Goal: Find contact information: Find contact information

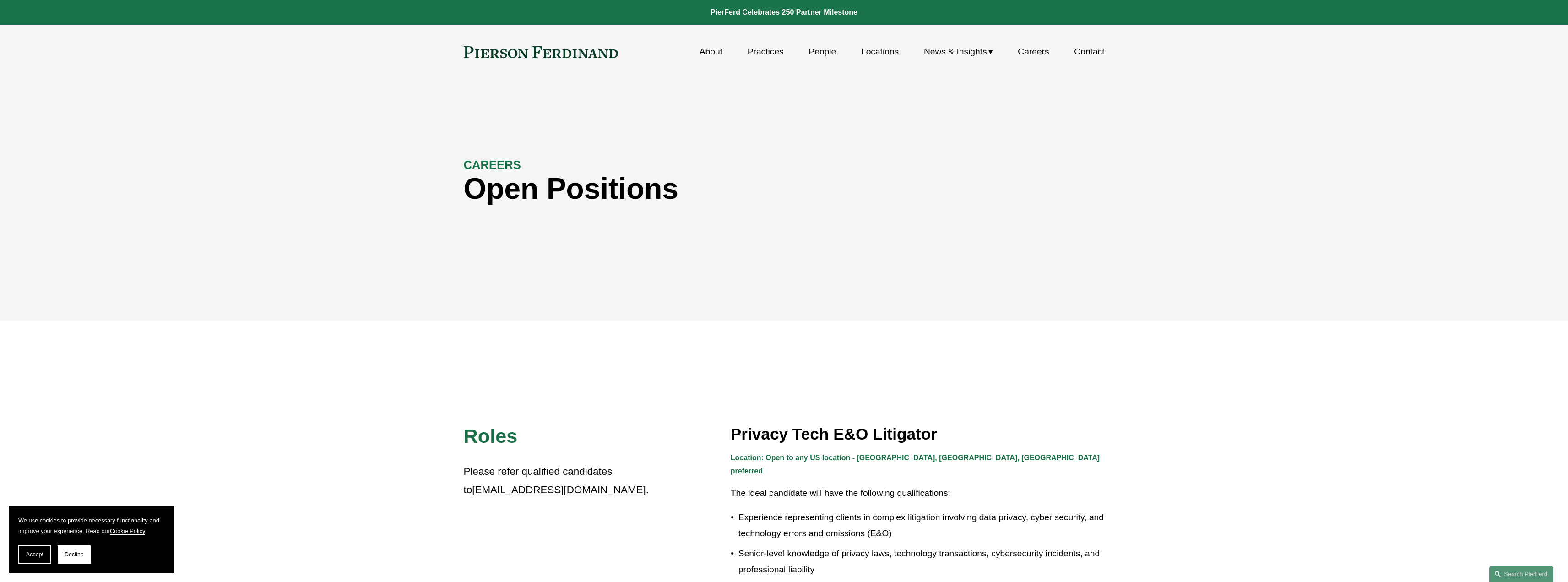
click at [1227, 225] on div "CAREERS Open Positions" at bounding box center [784, 200] width 1568 height 138
click at [703, 53] on link "About" at bounding box center [711, 52] width 23 height 18
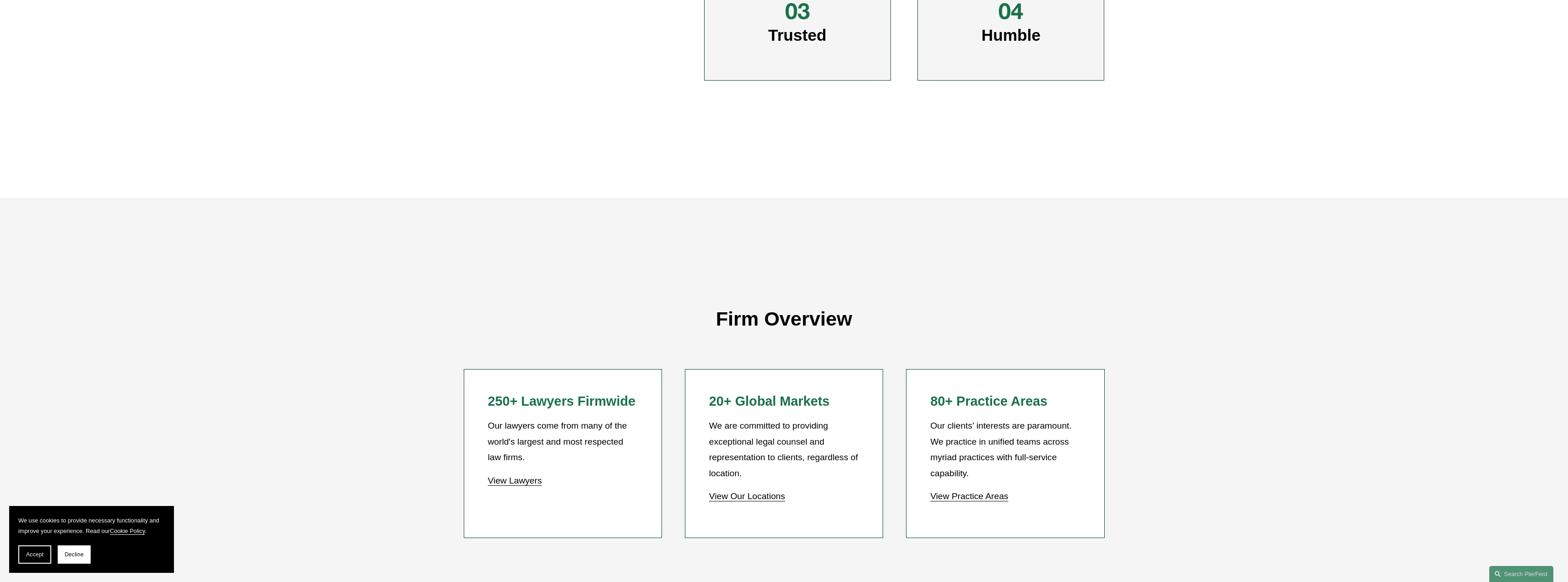
scroll to position [870, 0]
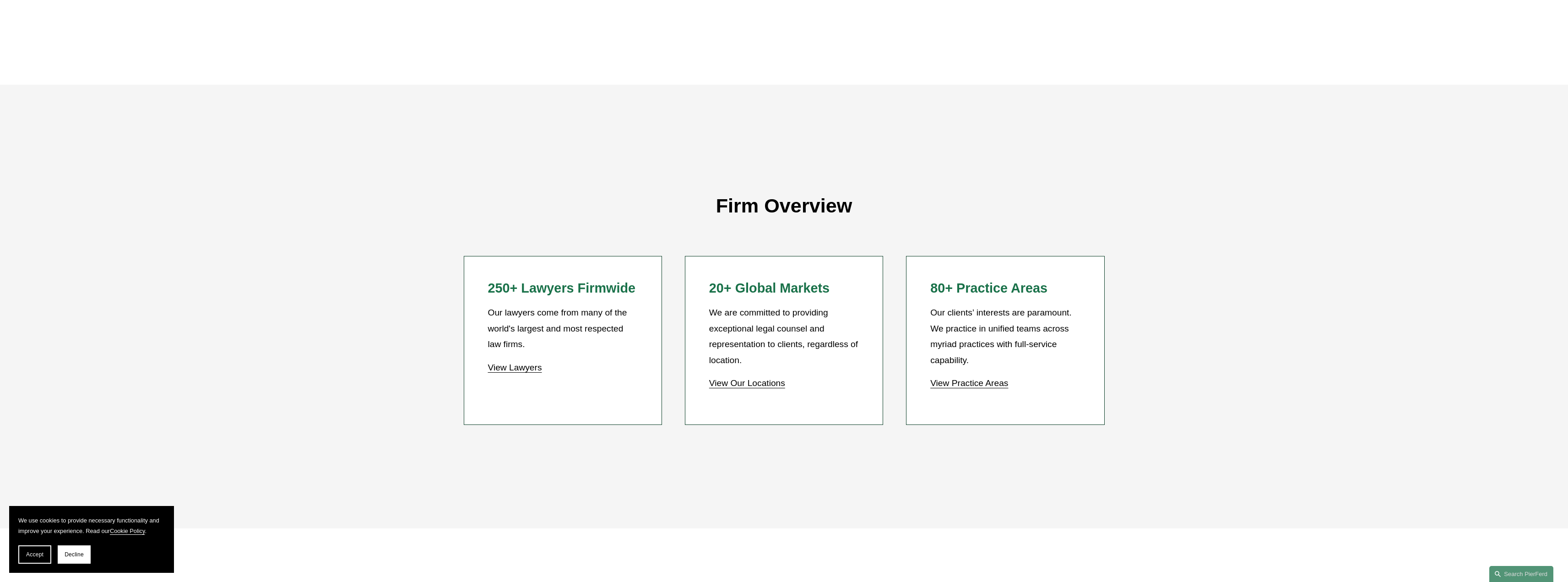
click at [748, 388] on link "View Our Locations" at bounding box center [747, 383] width 76 height 9
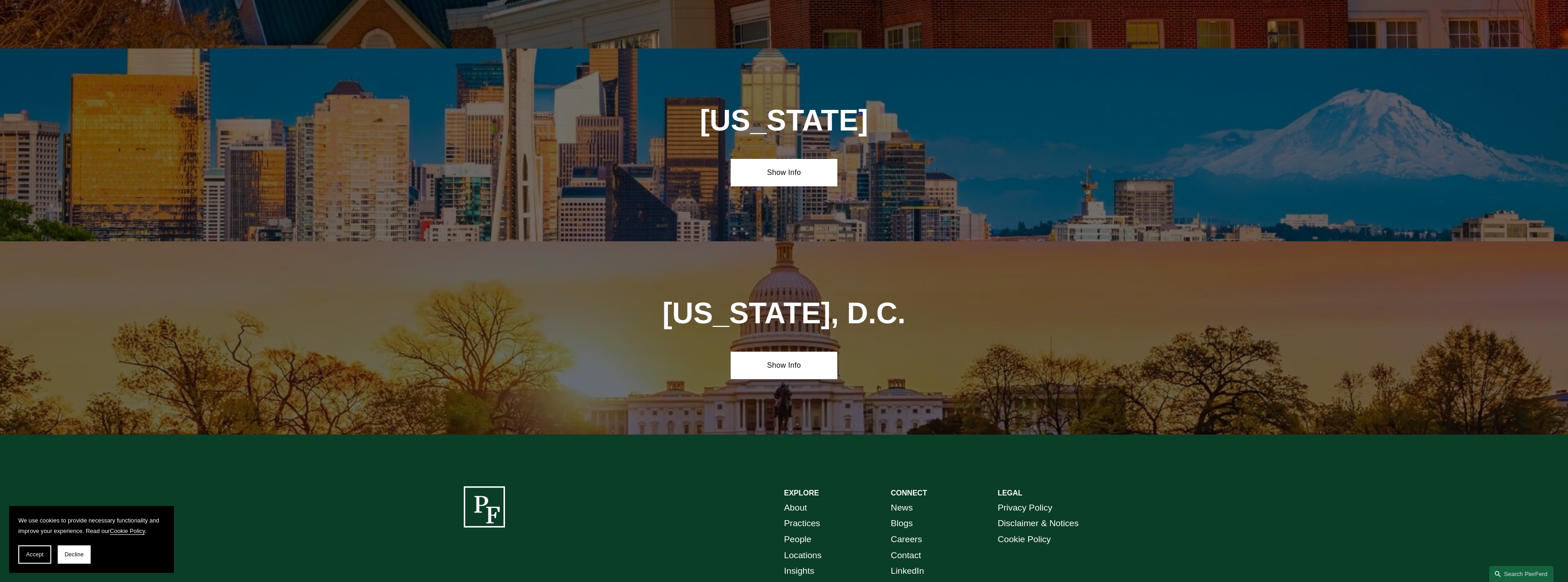
scroll to position [3854, 0]
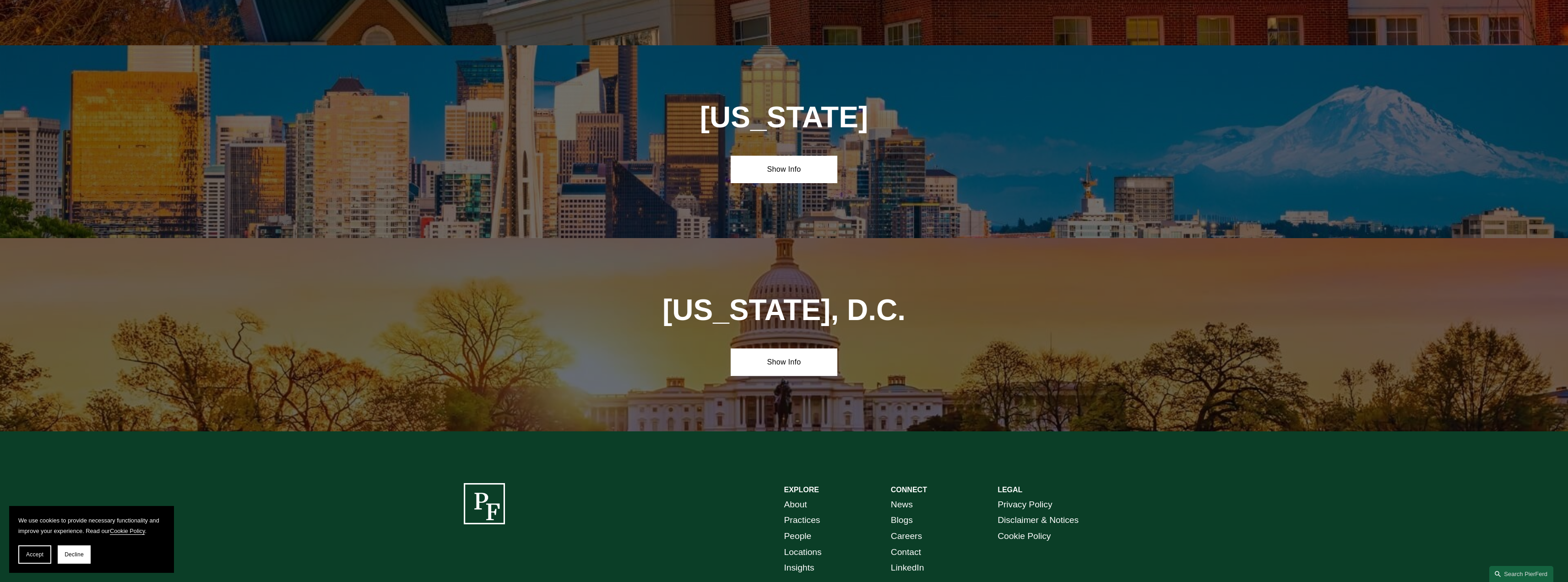
click at [805, 512] on link "Practices" at bounding box center [802, 521] width 36 height 16
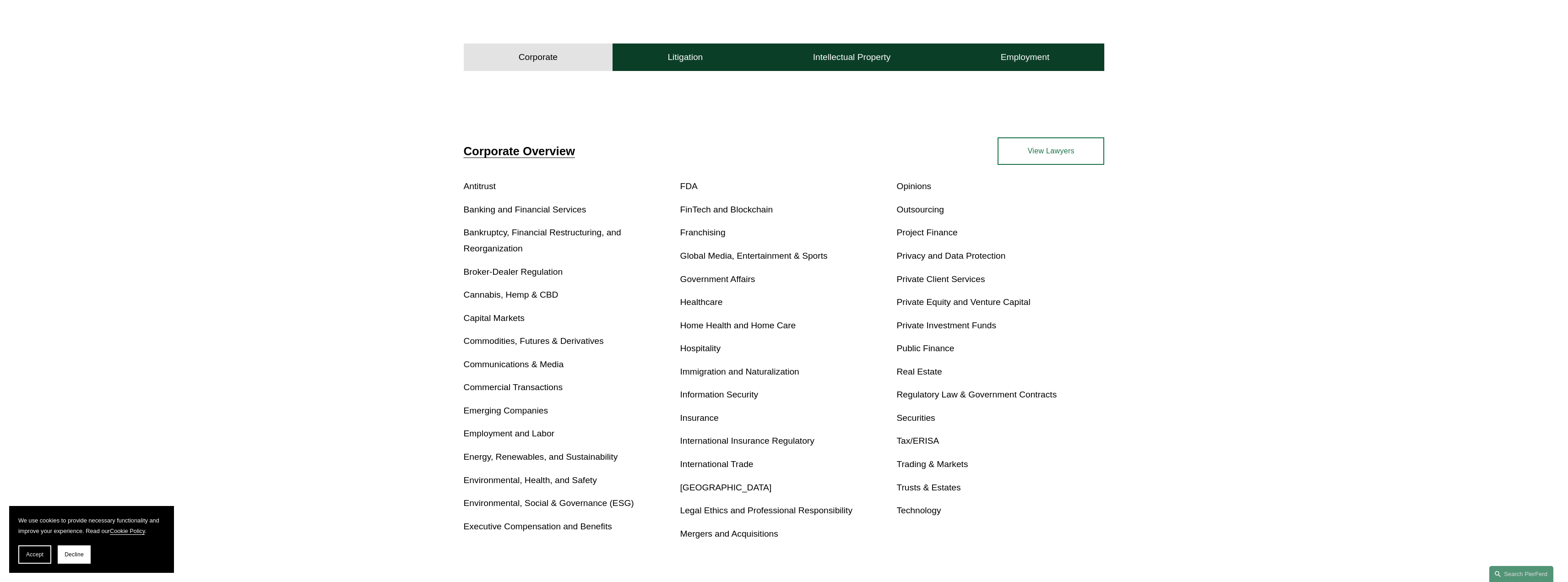
scroll to position [320, 0]
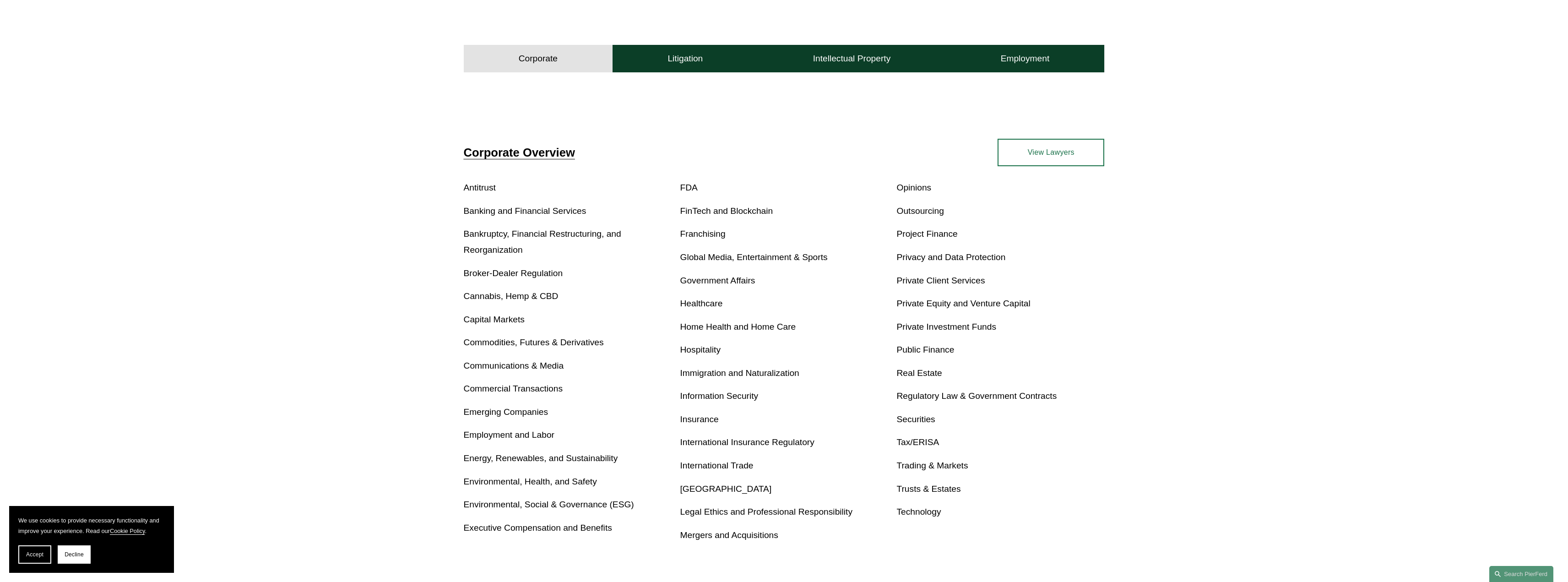
click at [1274, 337] on div "Corporate Overview Antitrust Banking and Financial Services Bankruptcy, Financi…" at bounding box center [784, 346] width 1568 height 414
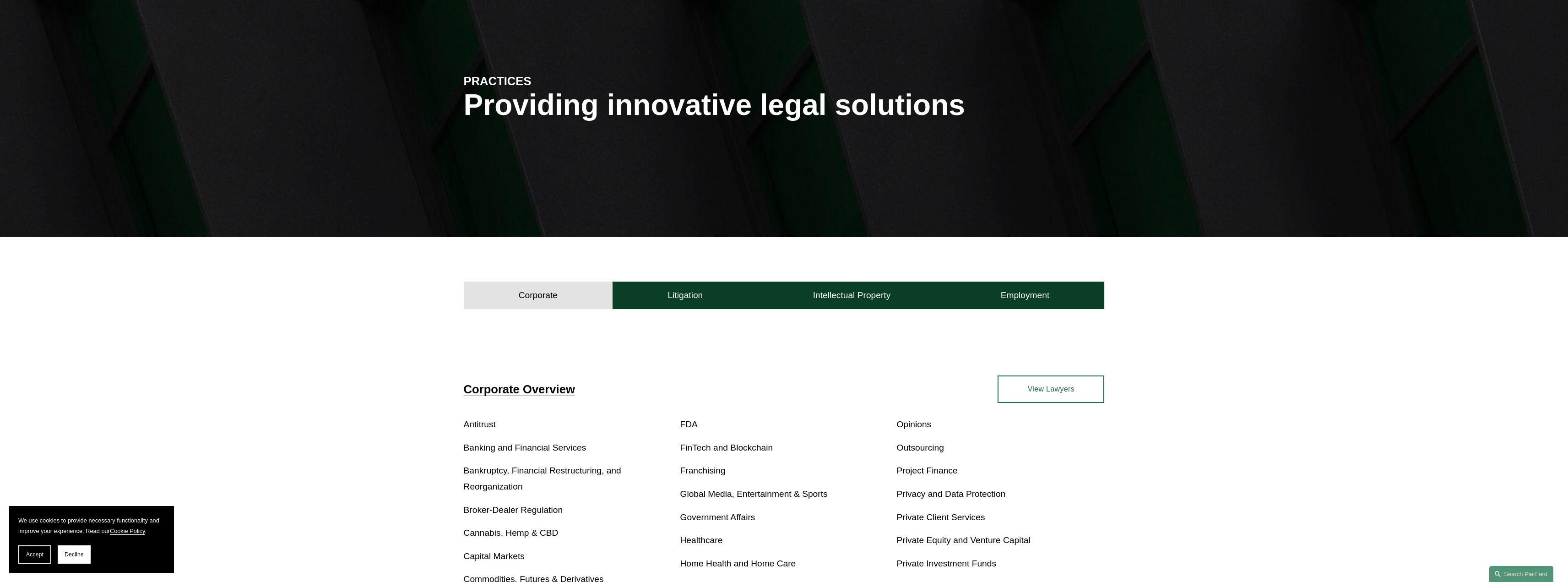
scroll to position [0, 0]
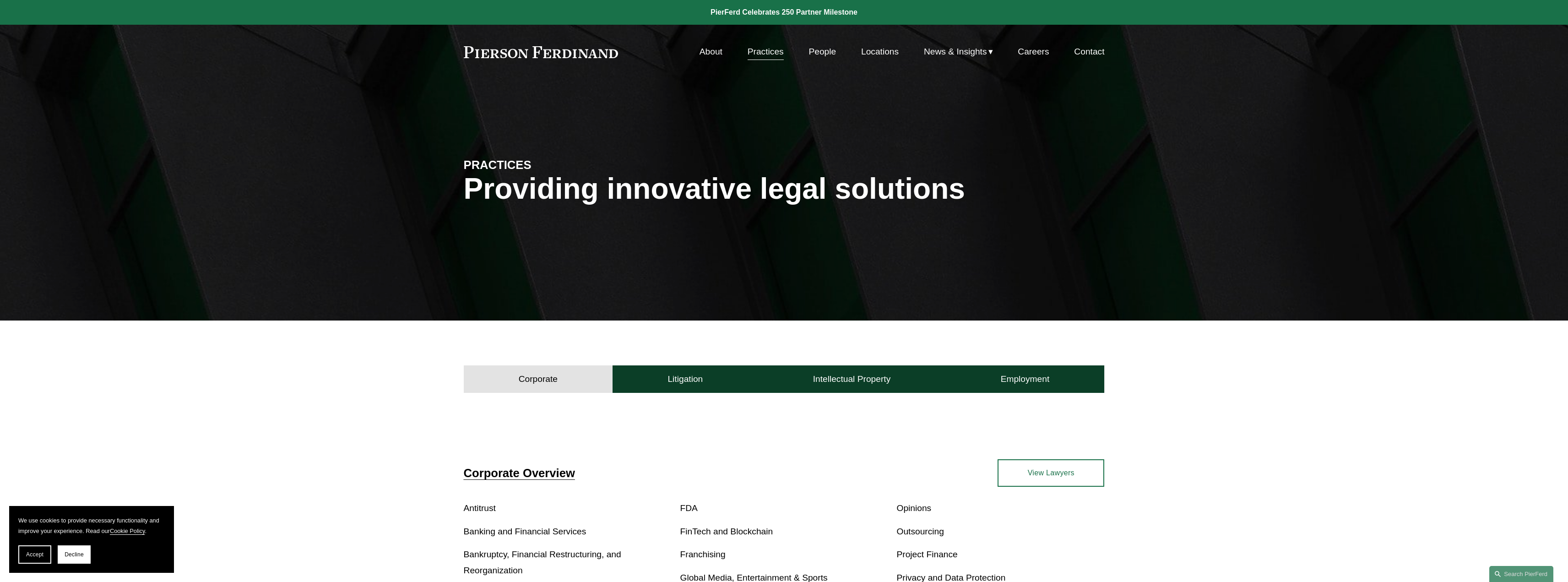
click at [822, 56] on link "People" at bounding box center [822, 52] width 28 height 18
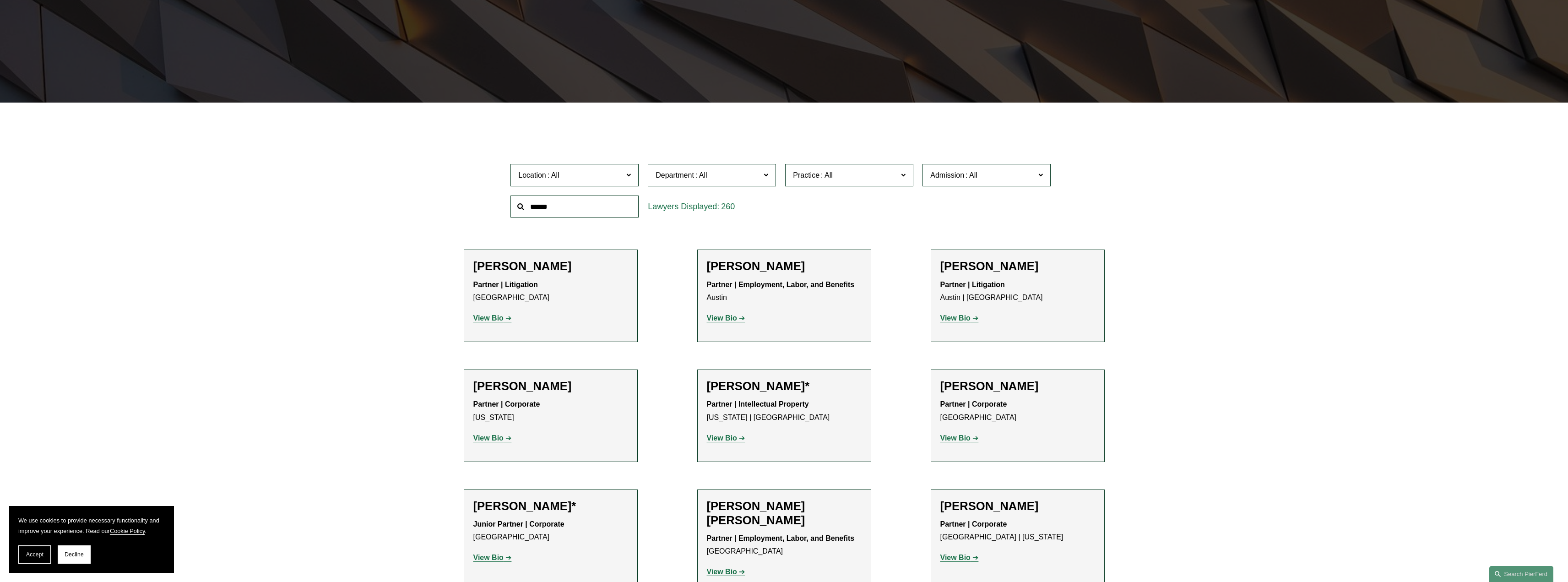
scroll to position [320, 0]
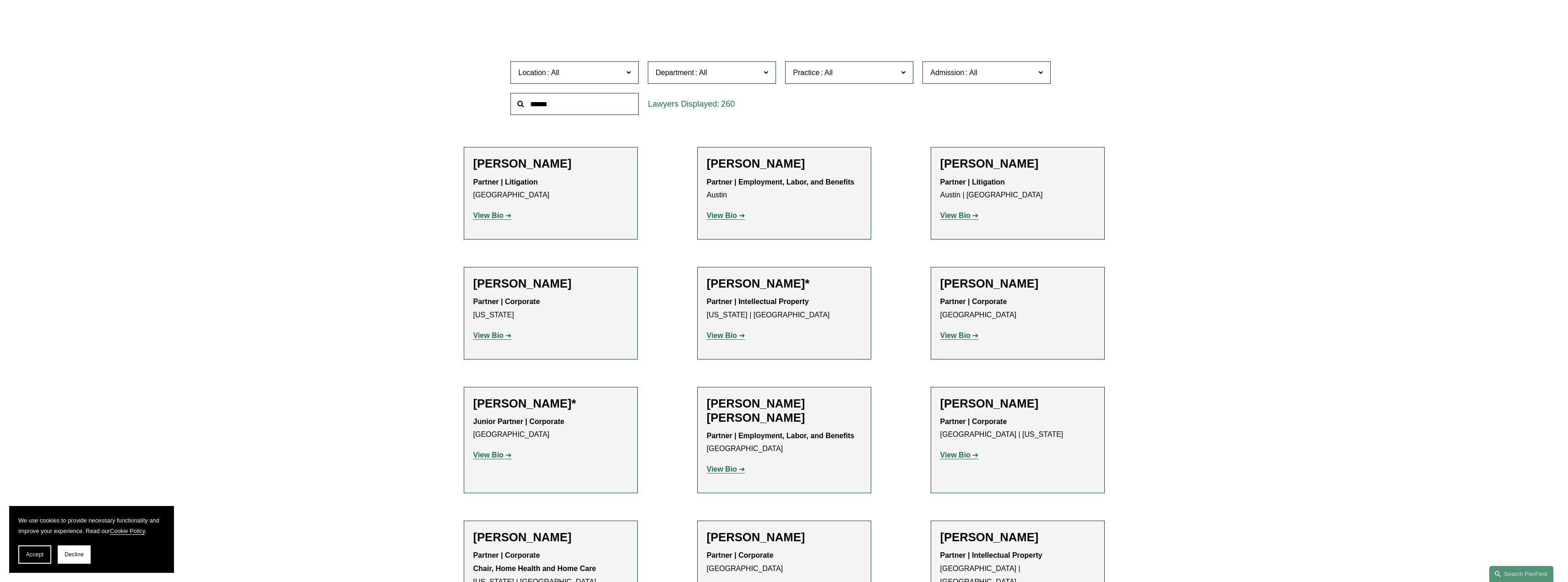
click at [630, 72] on span at bounding box center [628, 72] width 4 height 12
click at [0, 0] on link "[GEOGRAPHIC_DATA]" at bounding box center [0, 0] width 0 height 0
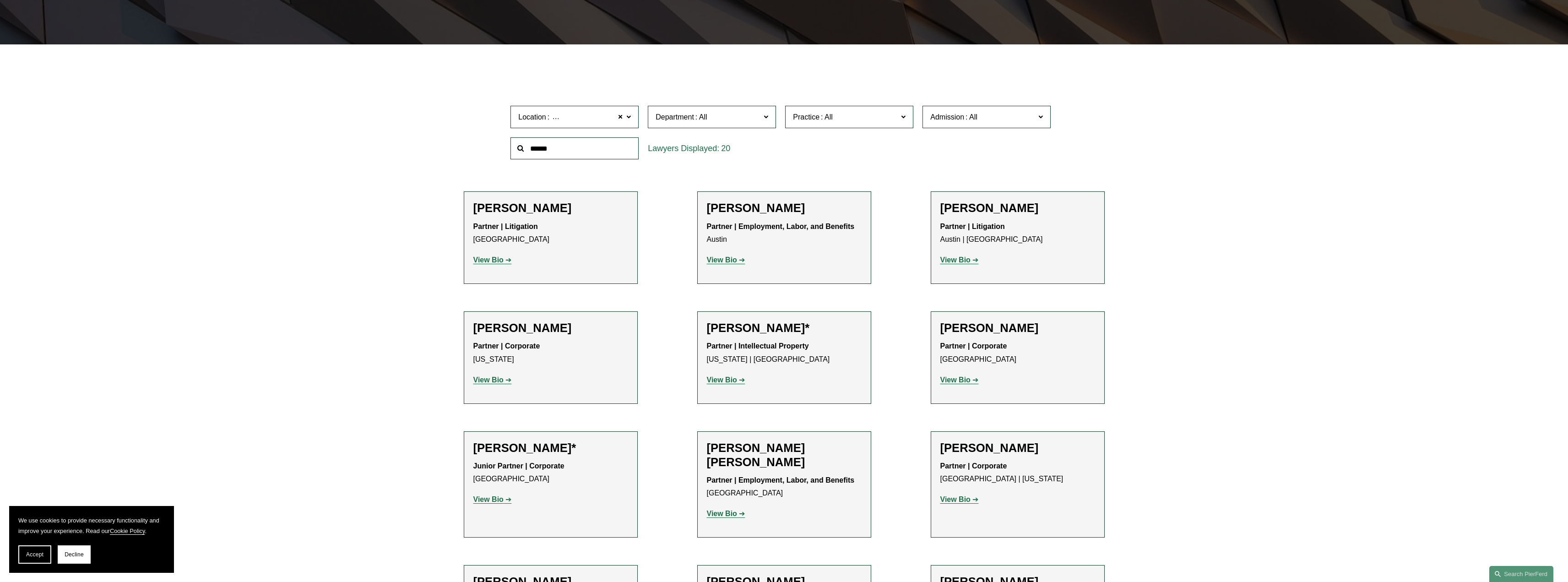
scroll to position [236, 0]
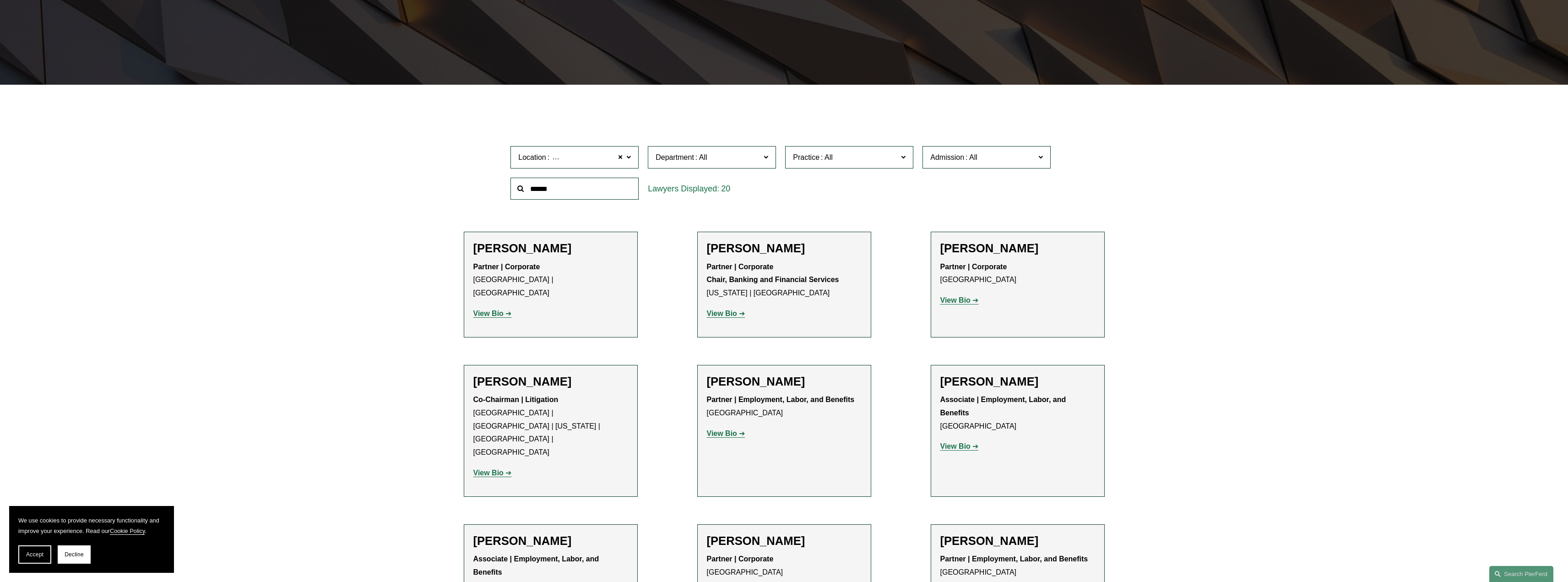
click at [496, 310] on strong "View Bio" at bounding box center [488, 314] width 30 height 8
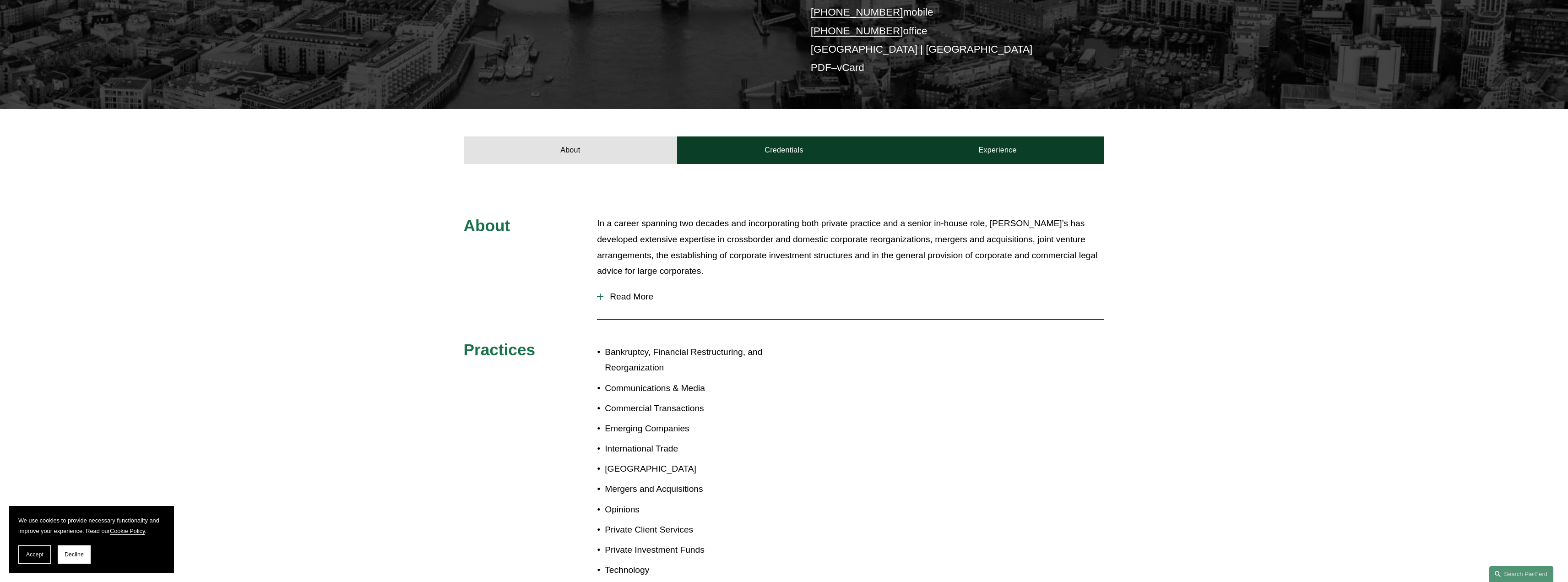
scroll to position [320, 0]
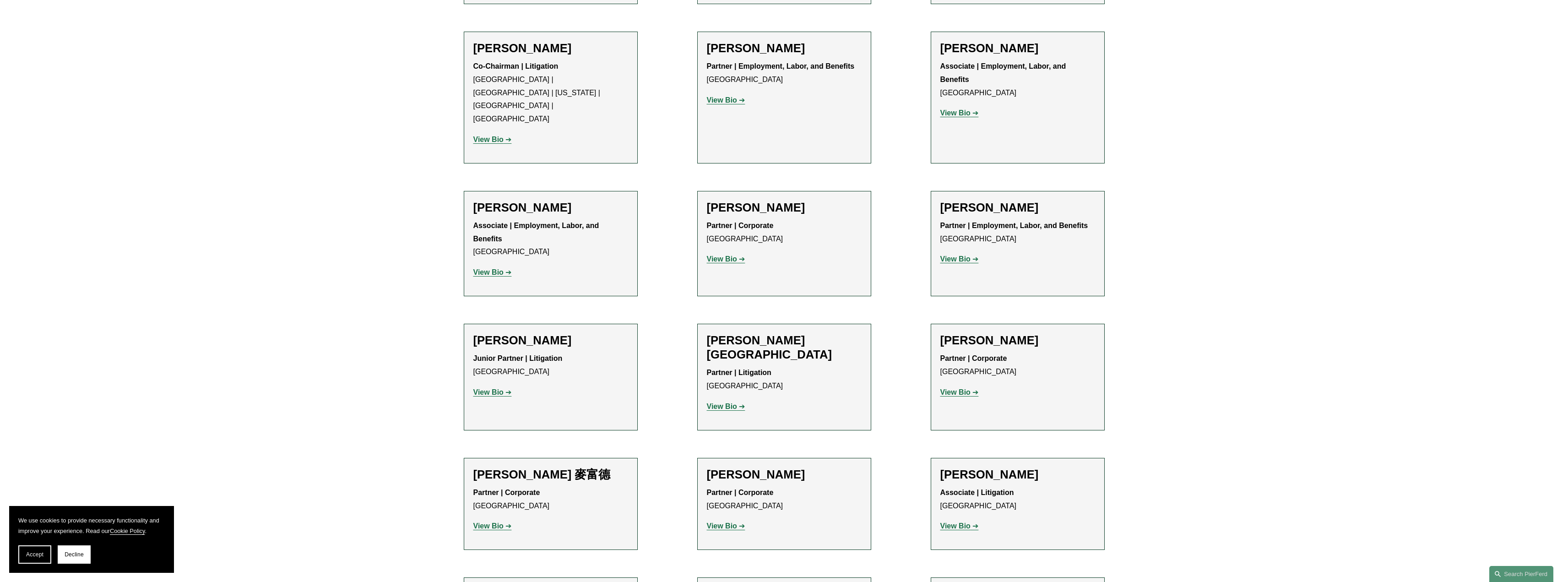
scroll to position [603, 0]
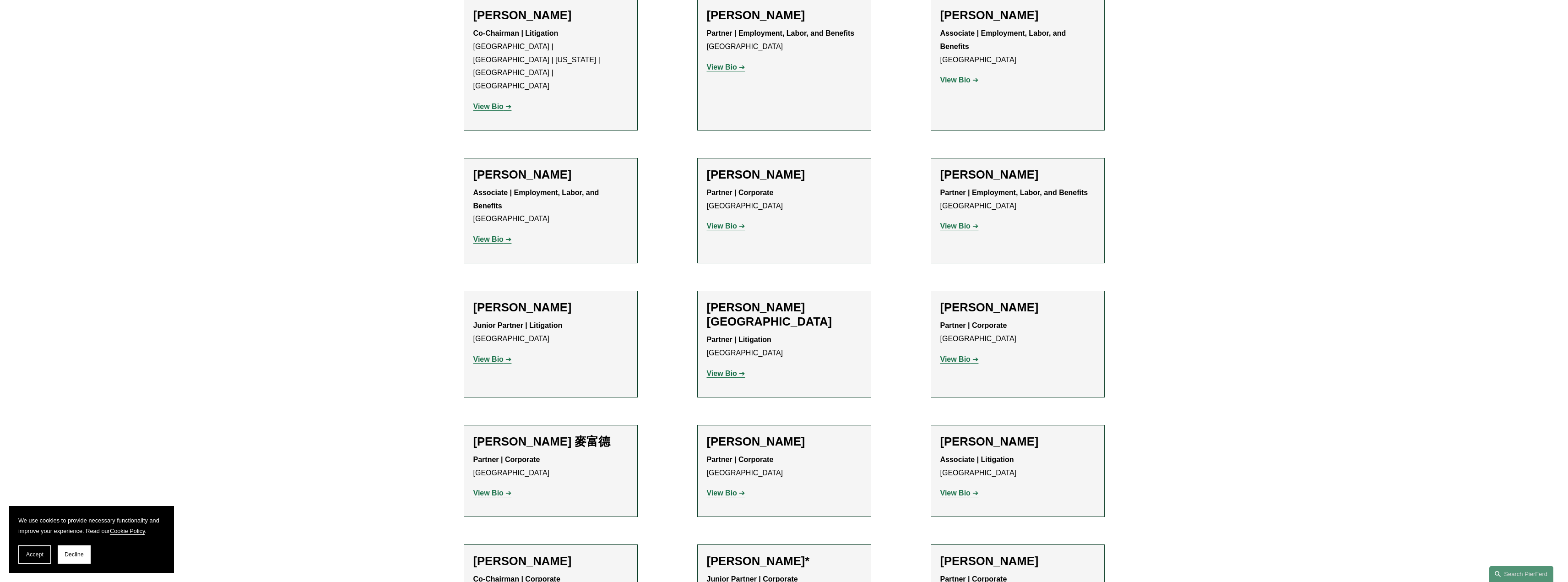
click at [719, 370] on strong "View Bio" at bounding box center [722, 374] width 30 height 8
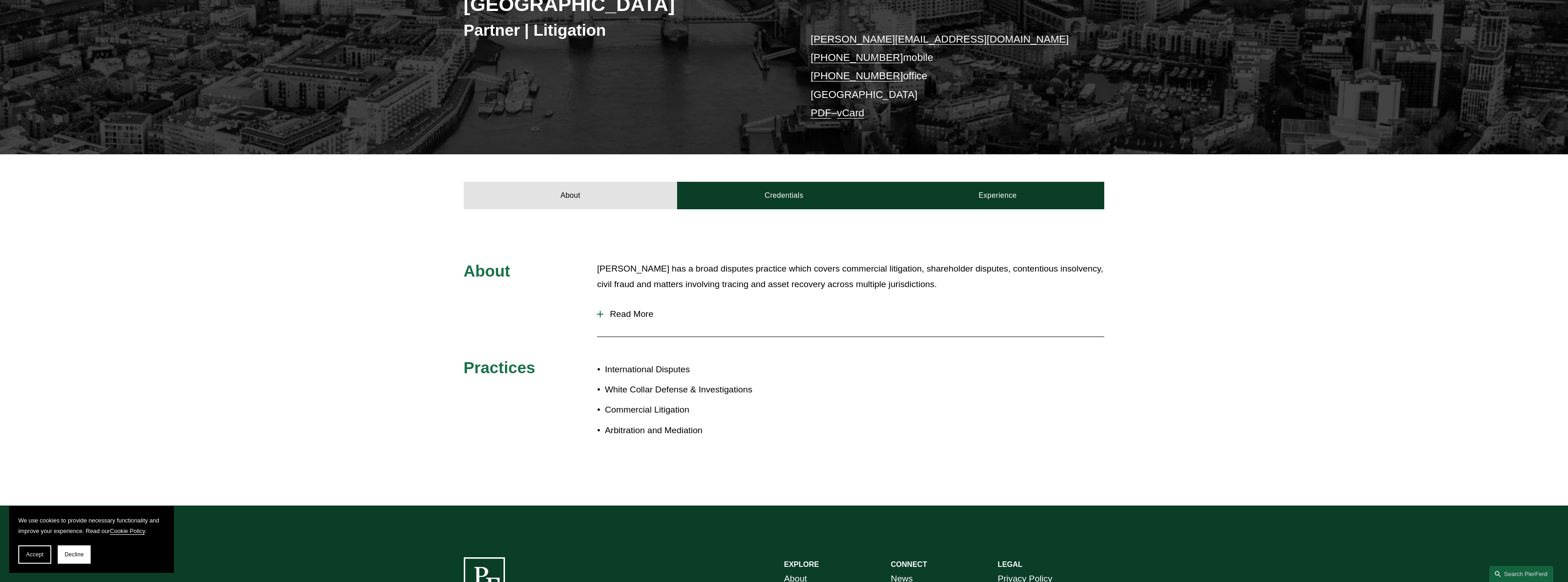
scroll to position [275, 0]
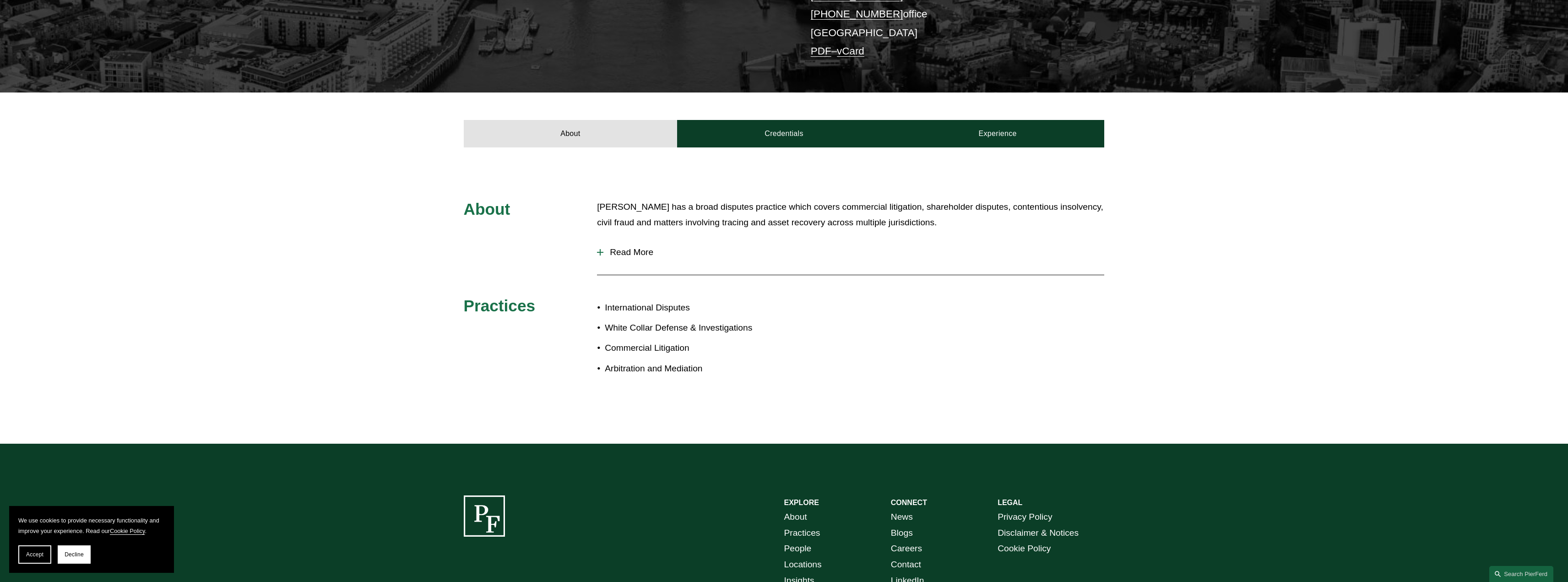
click at [634, 247] on span "Read More" at bounding box center [854, 252] width 501 height 10
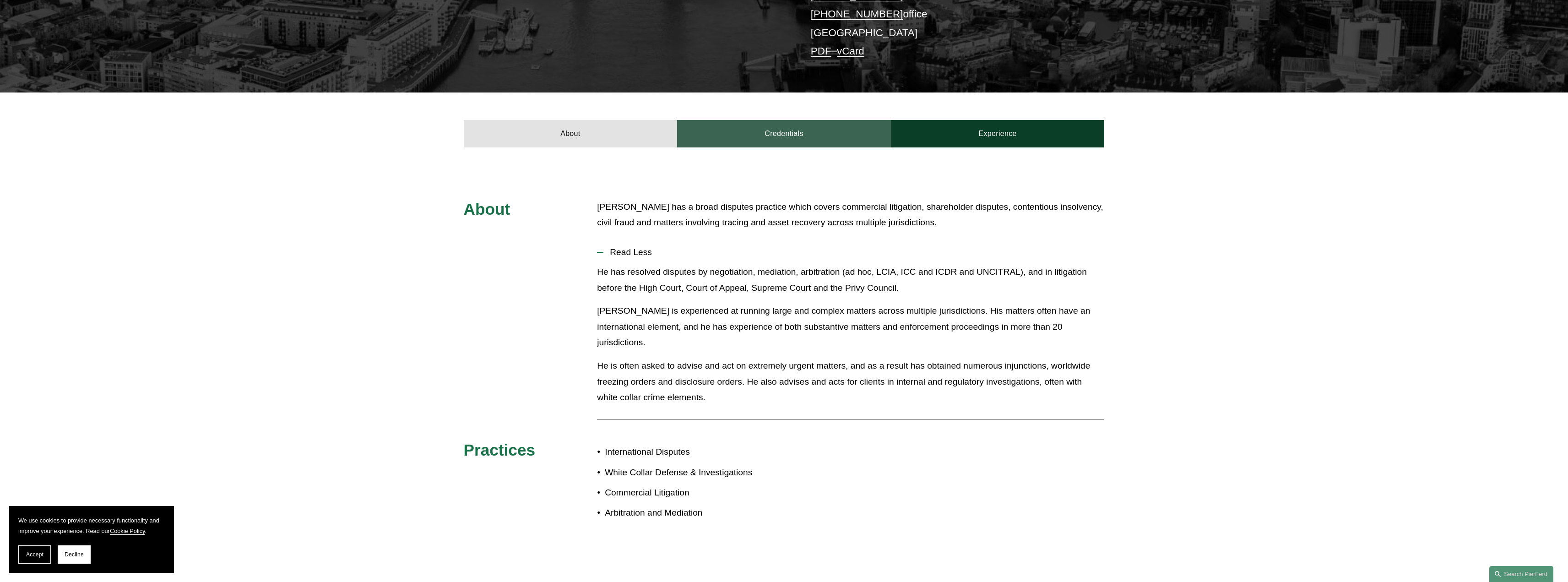
click at [751, 120] on link "Credentials" at bounding box center [783, 134] width 214 height 28
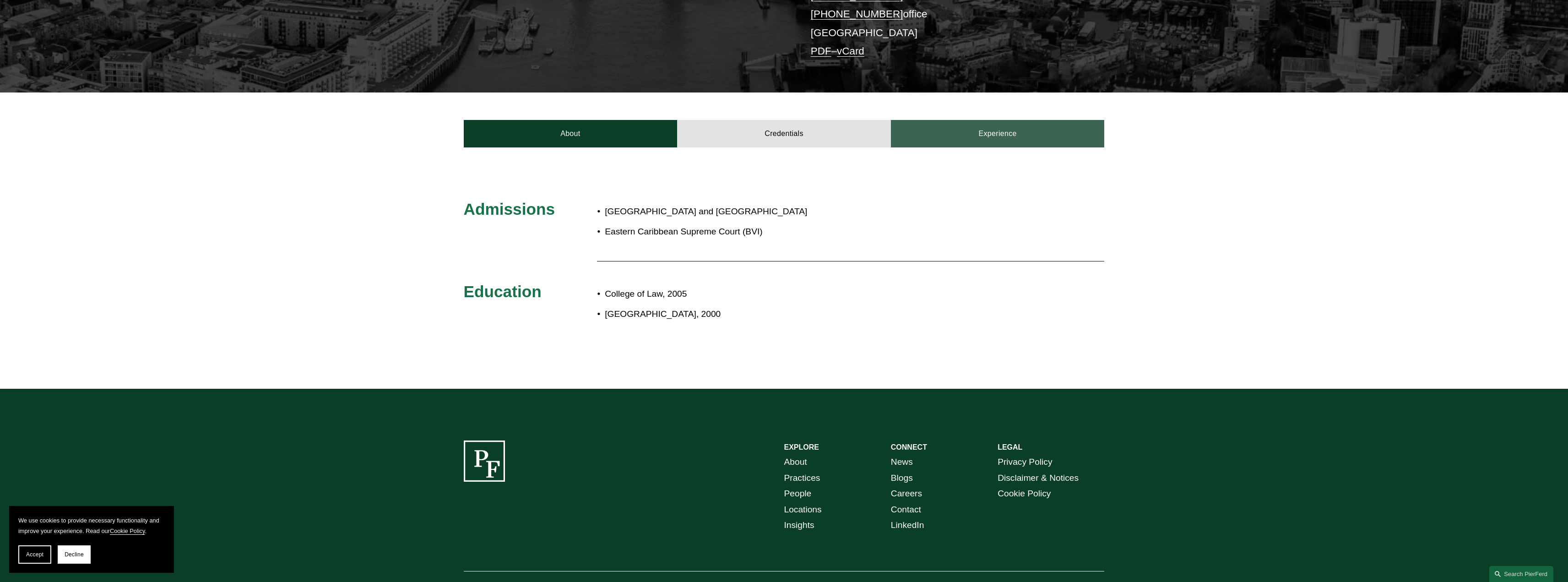
click at [969, 120] on link "Experience" at bounding box center [998, 134] width 214 height 28
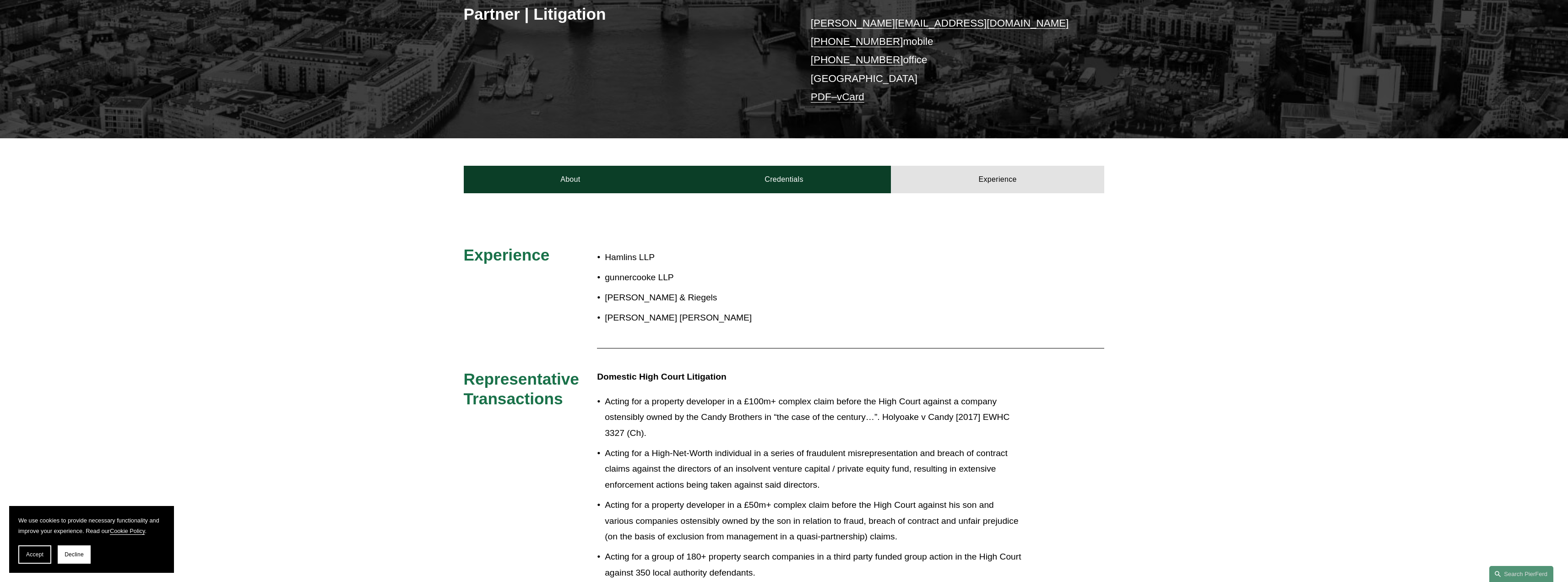
scroll to position [0, 0]
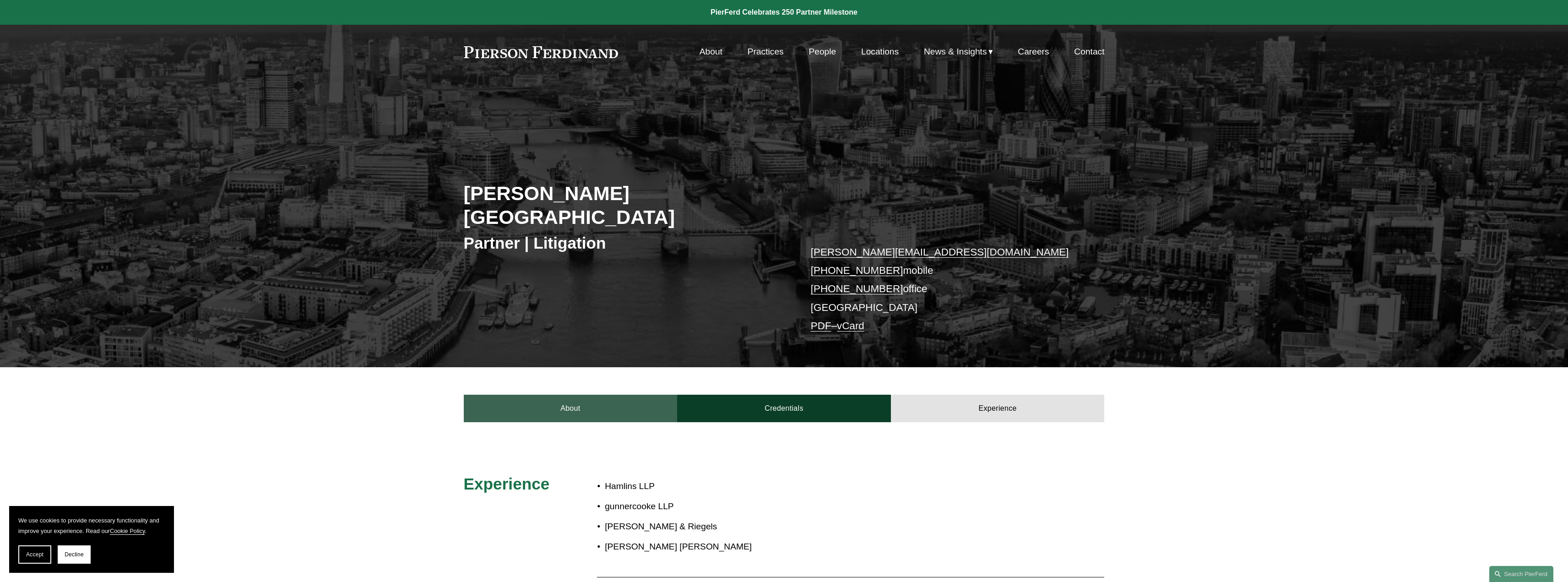
click at [549, 395] on link "About" at bounding box center [570, 409] width 214 height 28
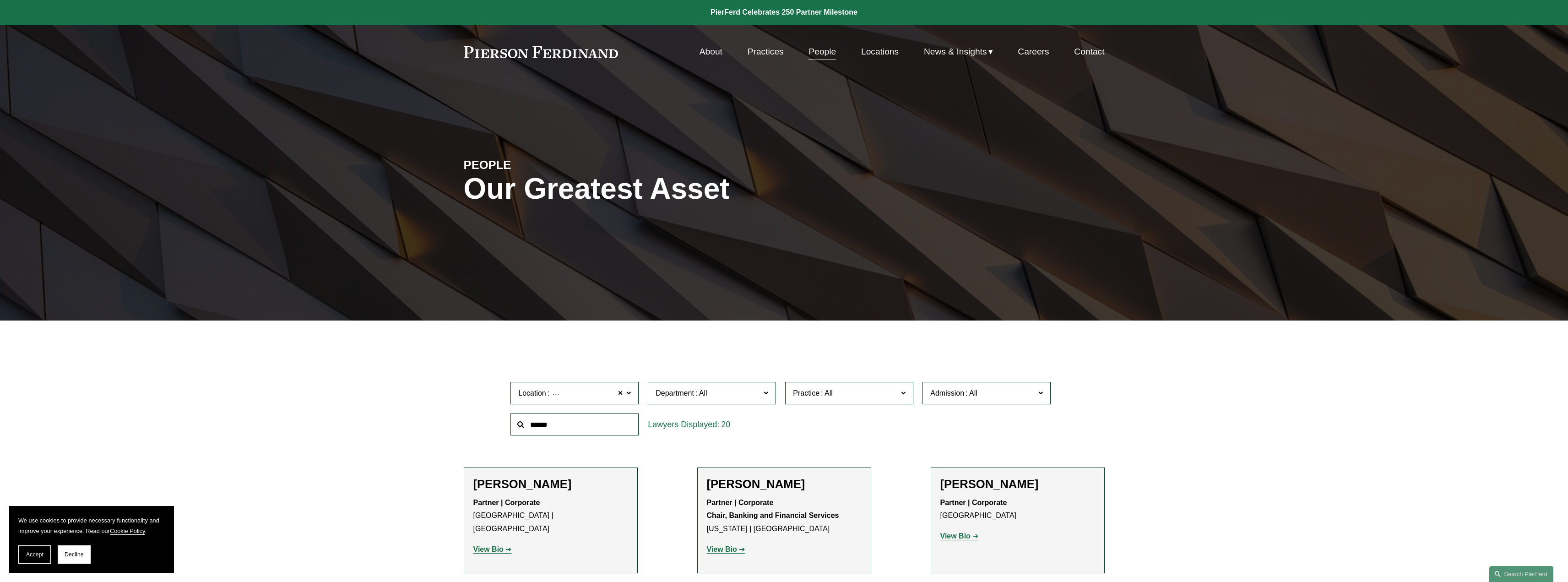
scroll to position [603, 0]
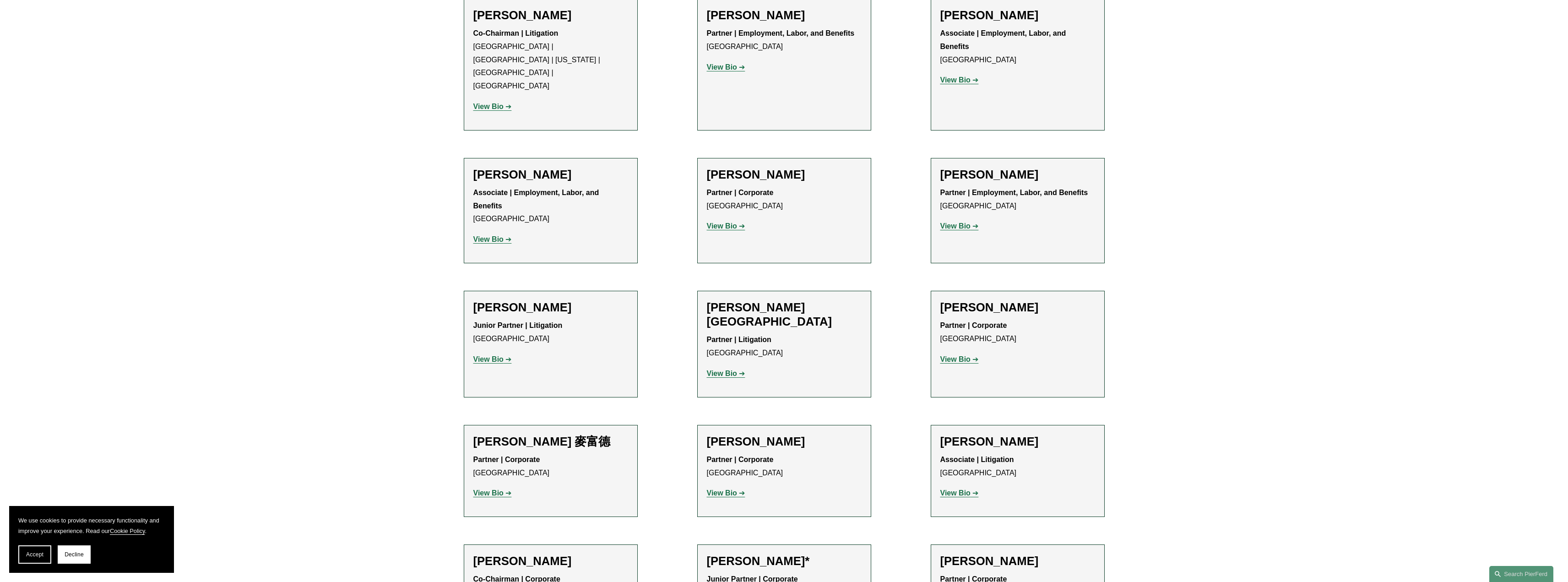
click at [479, 356] on strong "View Bio" at bounding box center [488, 359] width 30 height 8
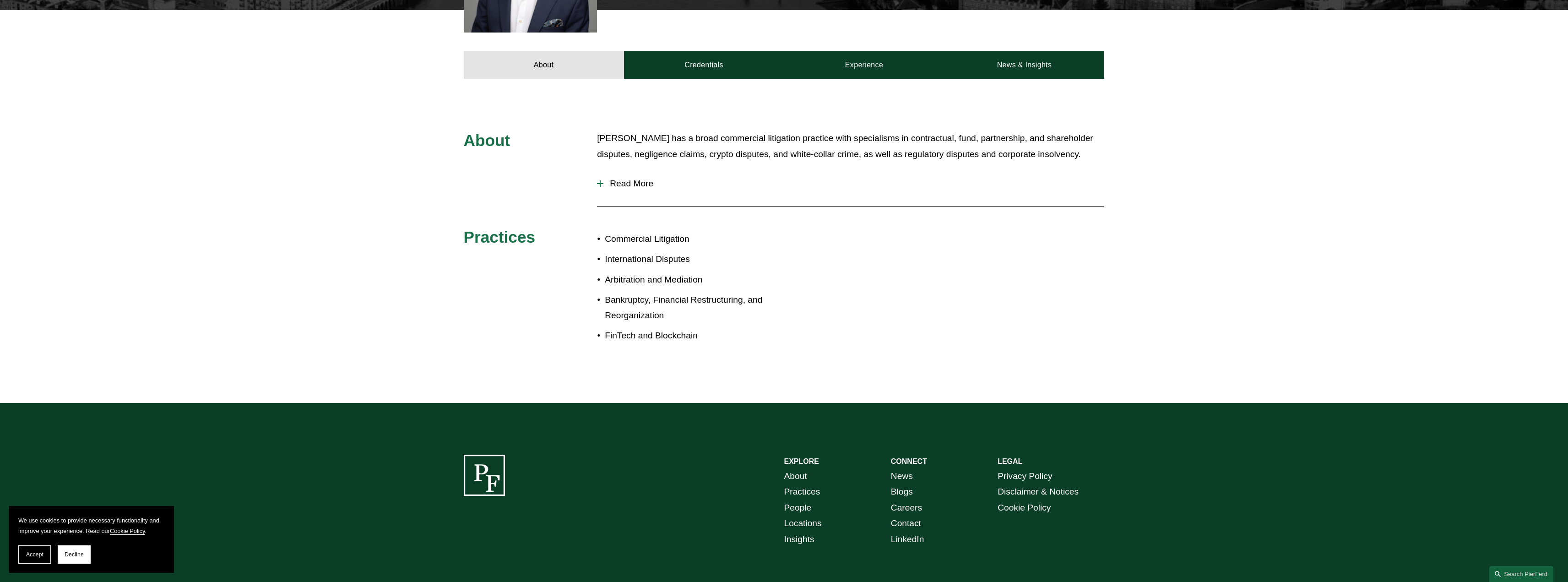
scroll to position [226, 0]
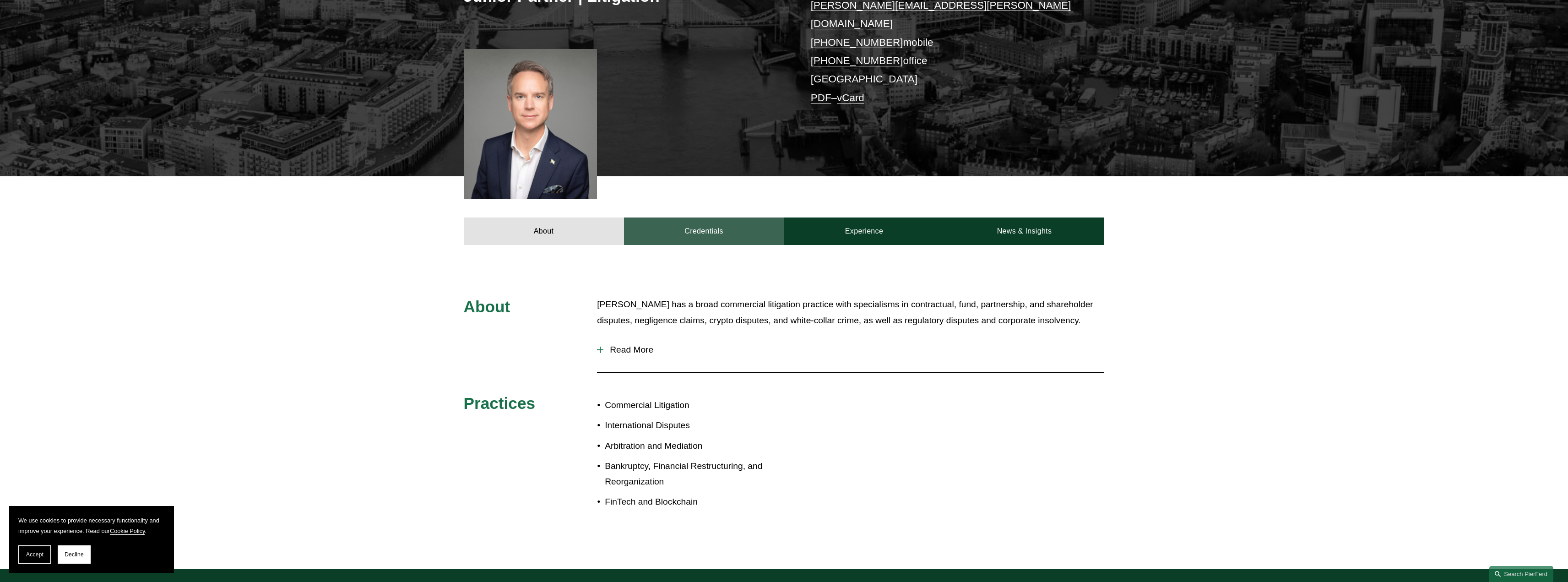
click at [751, 218] on link "Credentials" at bounding box center [704, 231] width 160 height 28
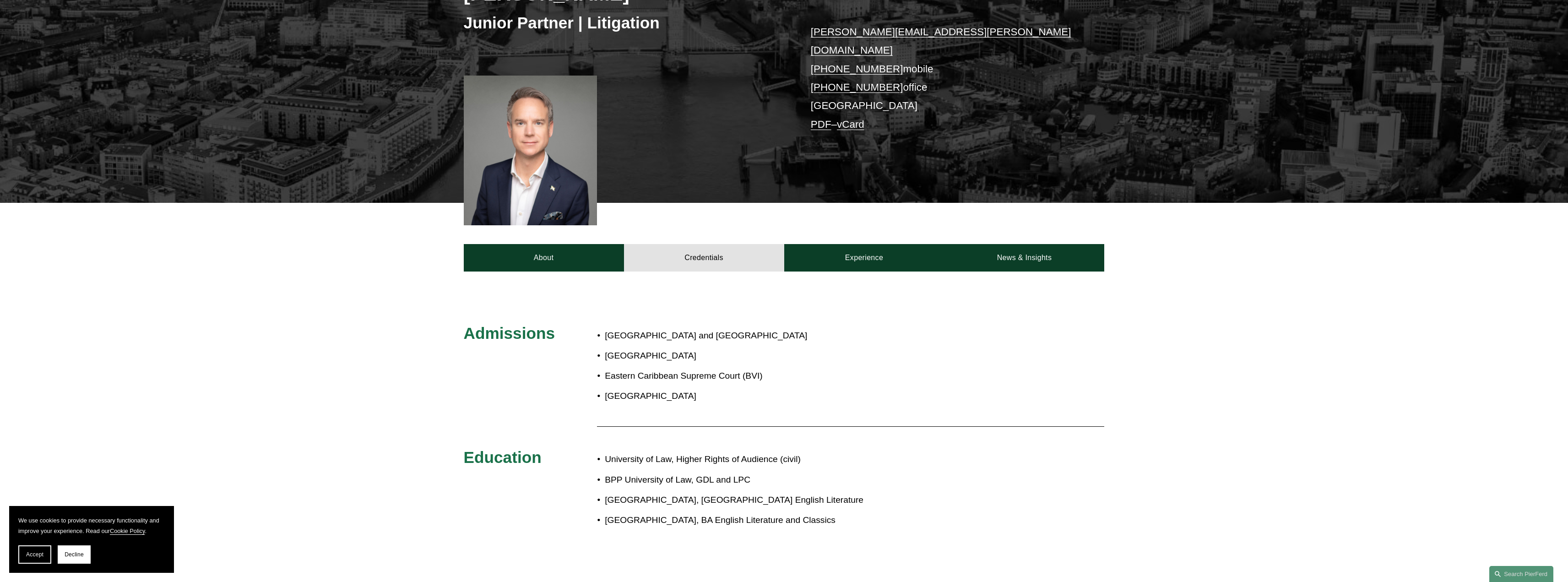
scroll to position [181, 0]
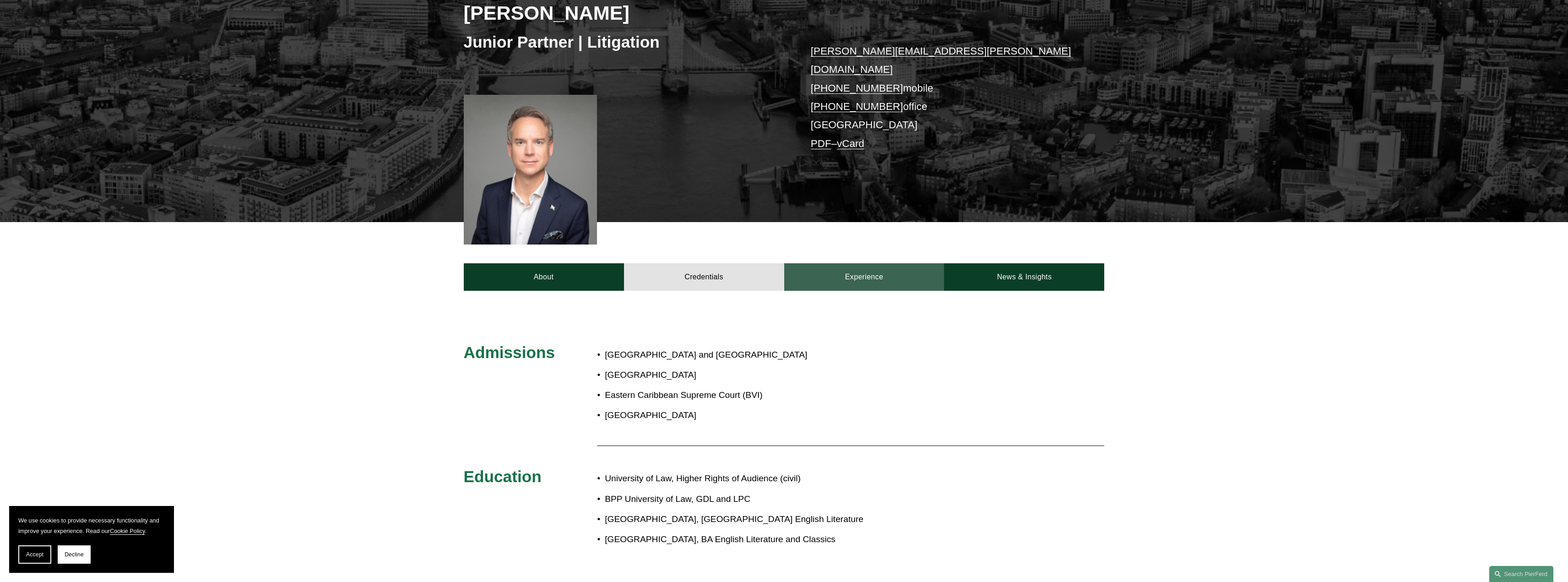
click at [851, 265] on link "Experience" at bounding box center [864, 277] width 160 height 28
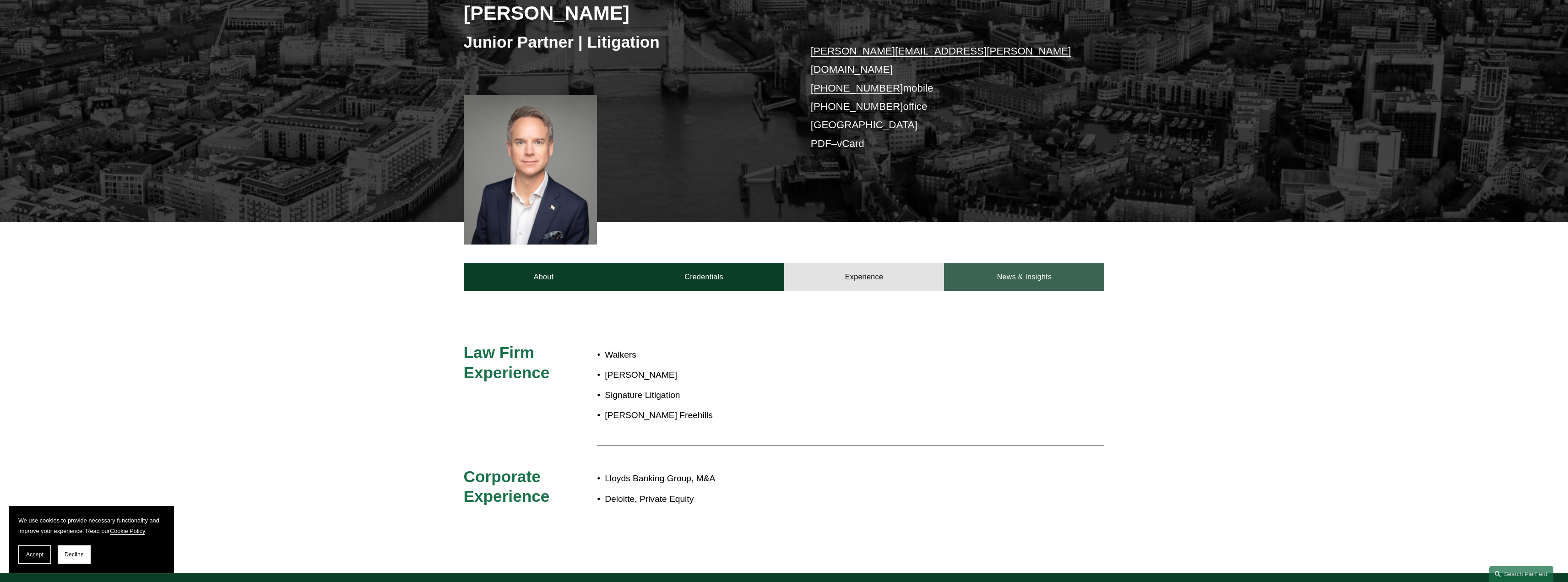
click at [990, 271] on link "News & Insights" at bounding box center [1024, 277] width 160 height 28
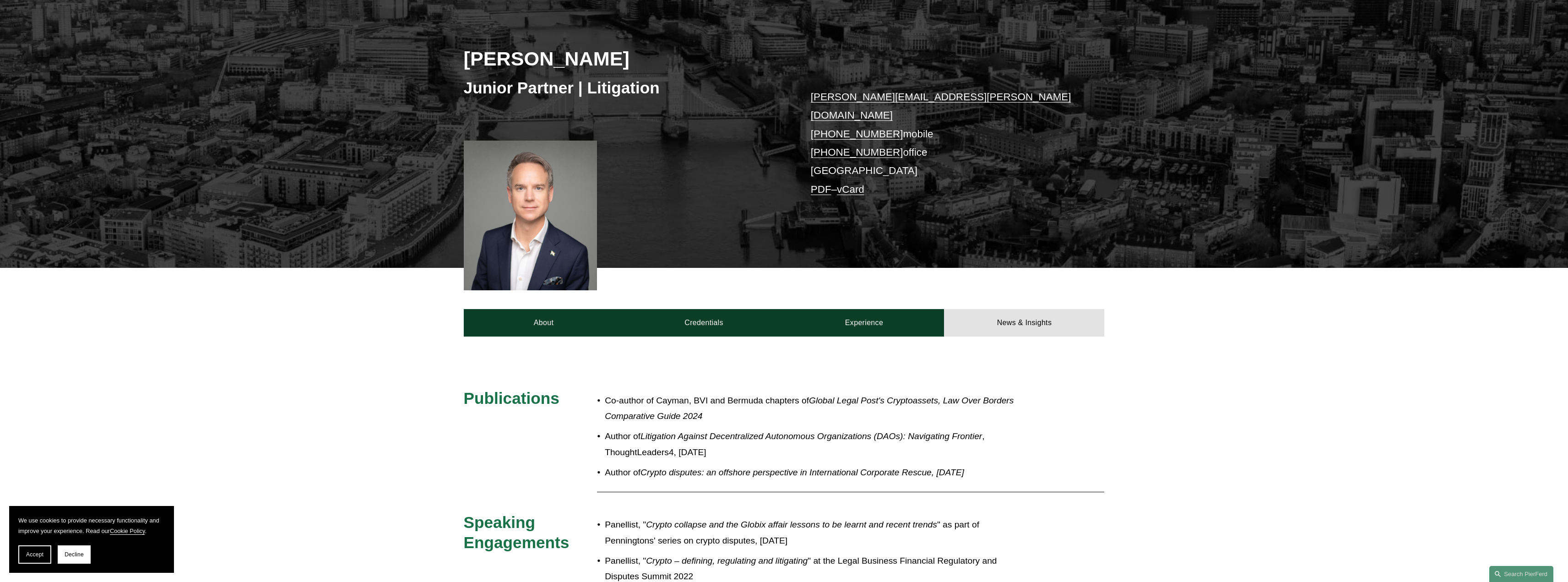
scroll to position [0, 0]
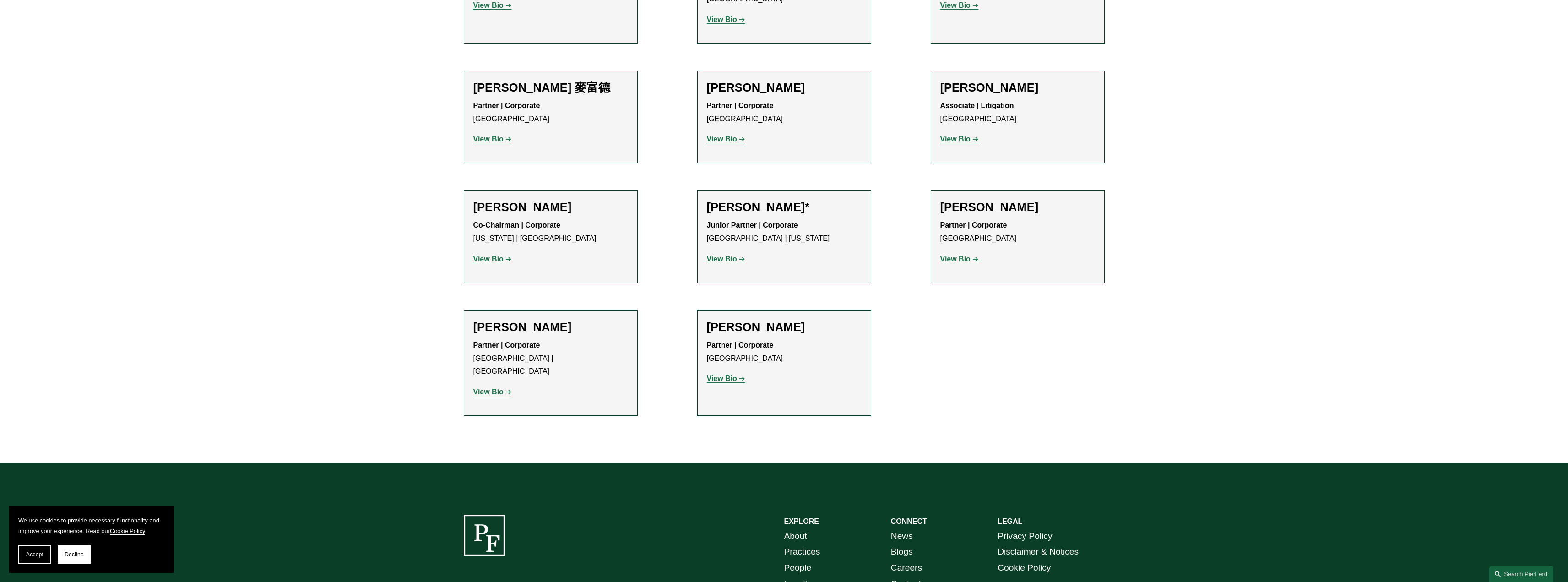
scroll to position [969, 0]
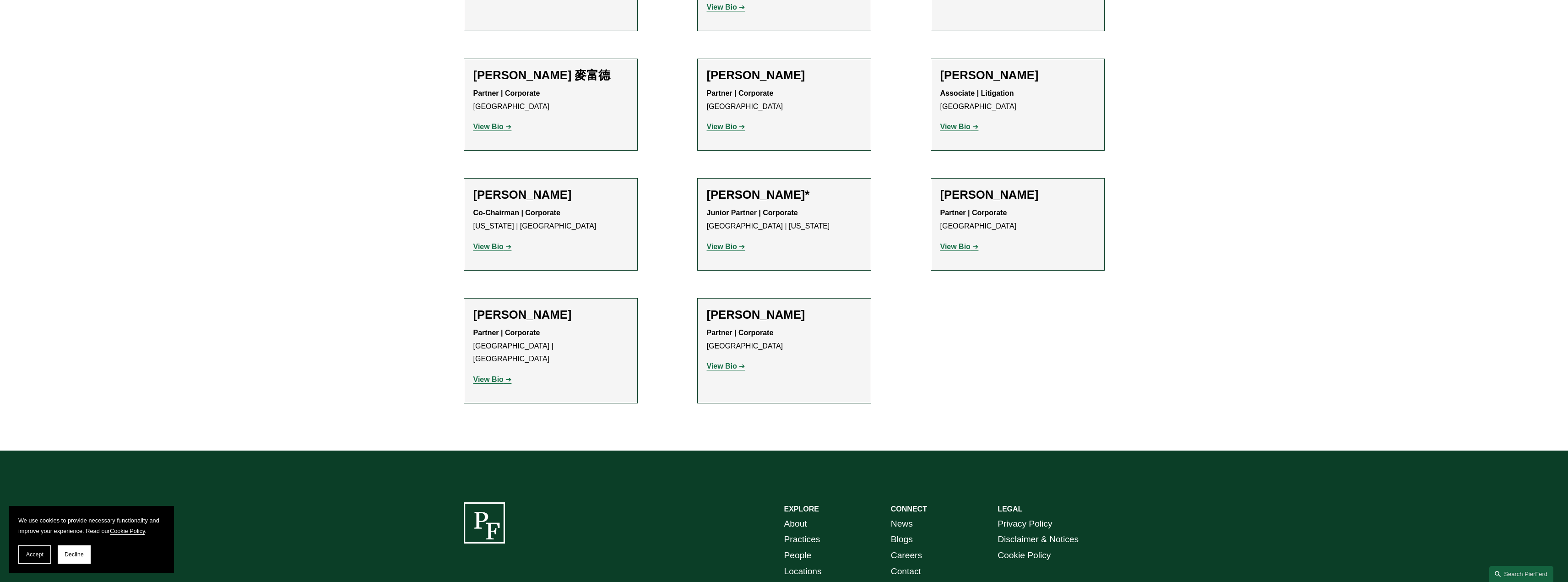
click at [725, 243] on strong "View Bio" at bounding box center [722, 246] width 30 height 8
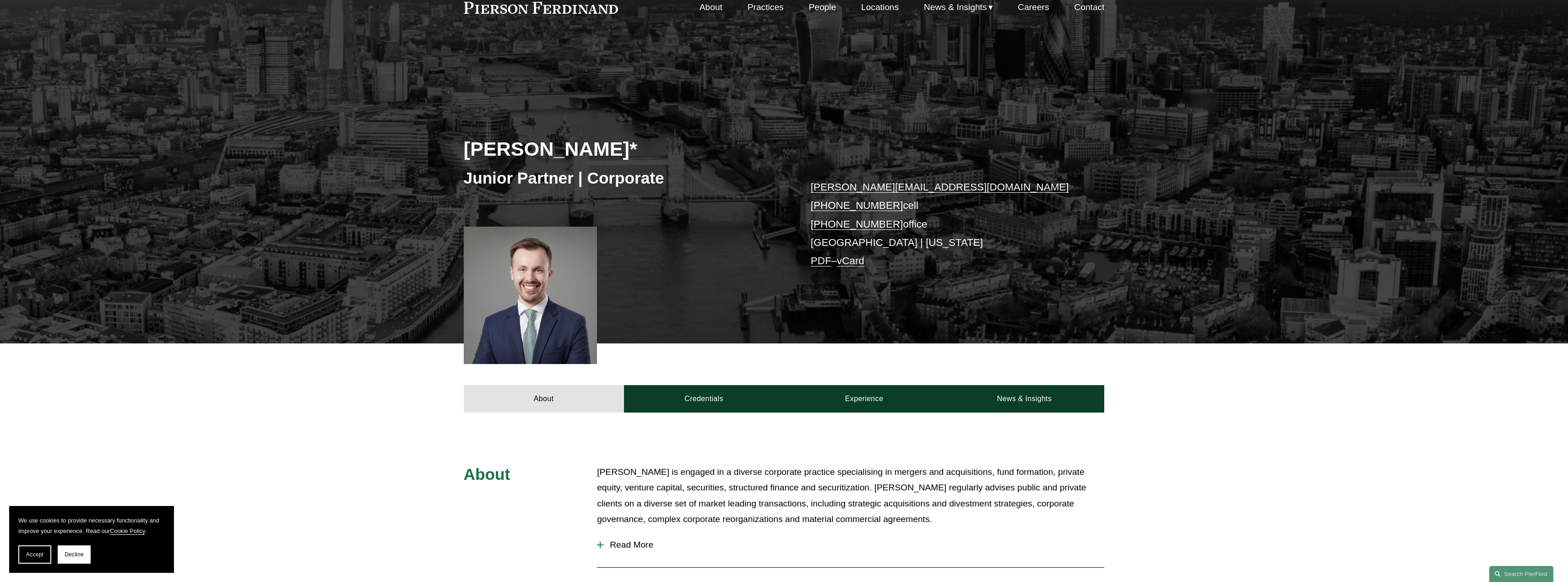
scroll to position [229, 0]
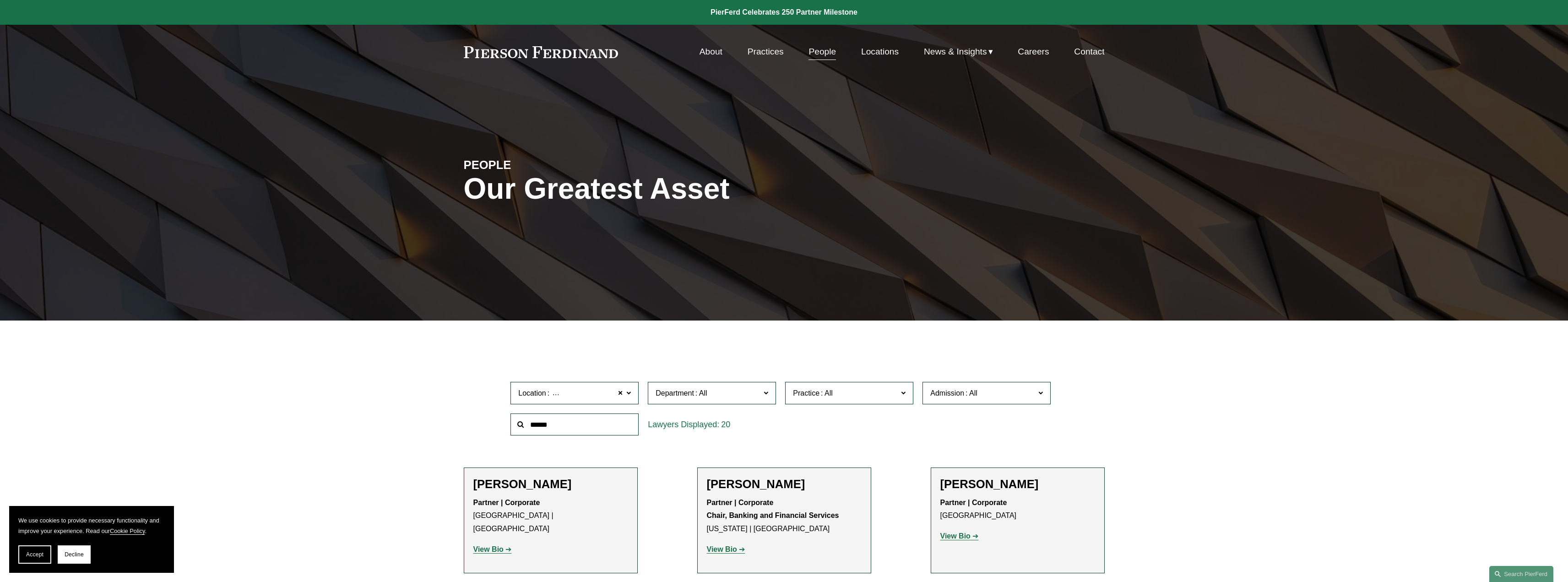
scroll to position [969, 0]
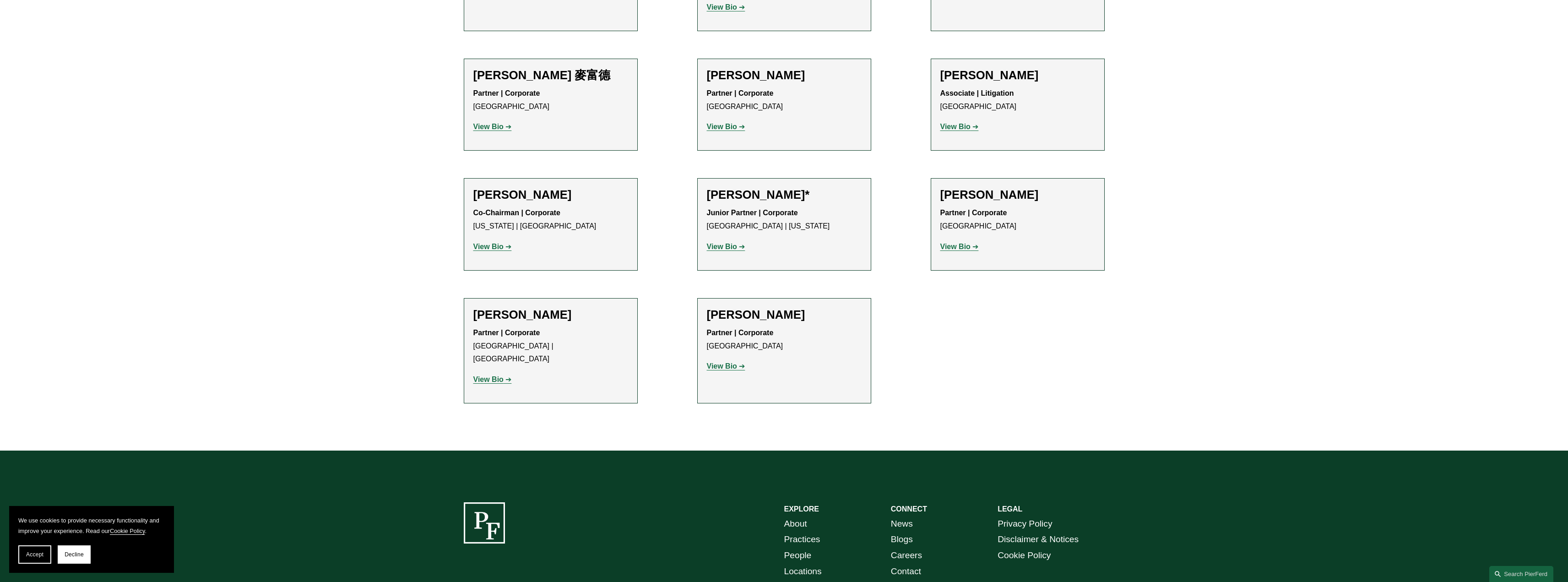
click at [719, 362] on strong "View Bio" at bounding box center [722, 366] width 30 height 8
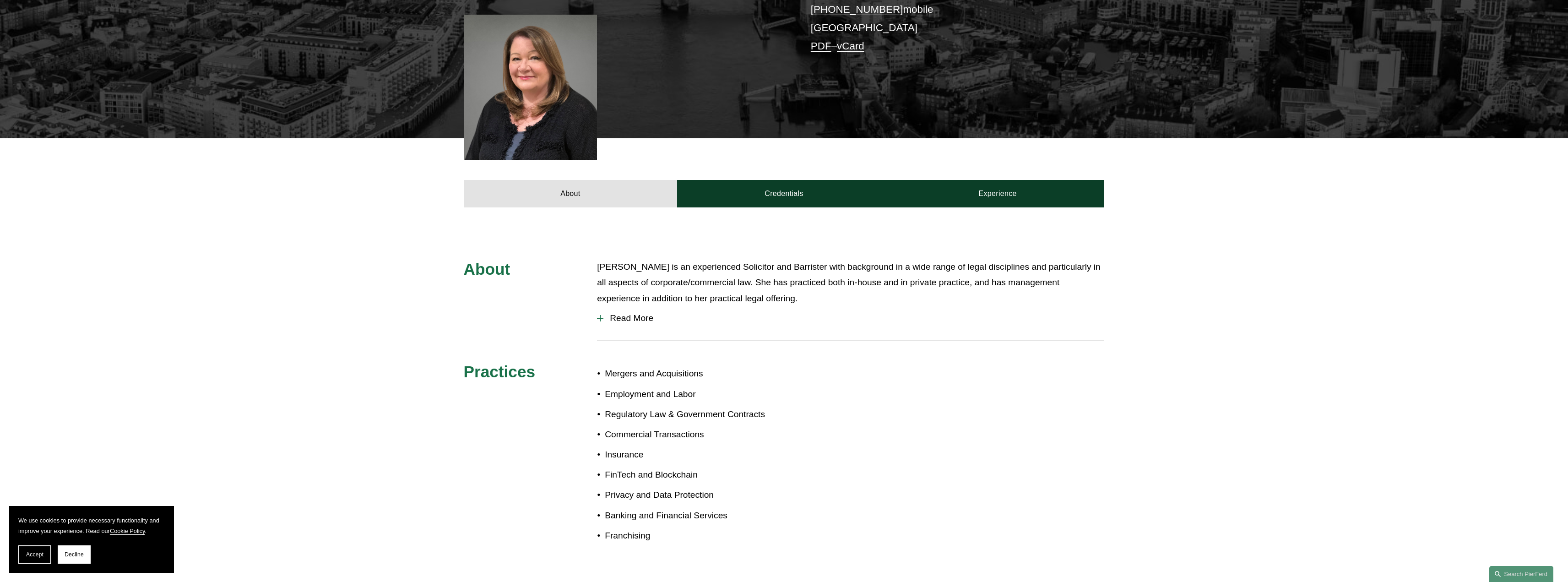
scroll to position [275, 0]
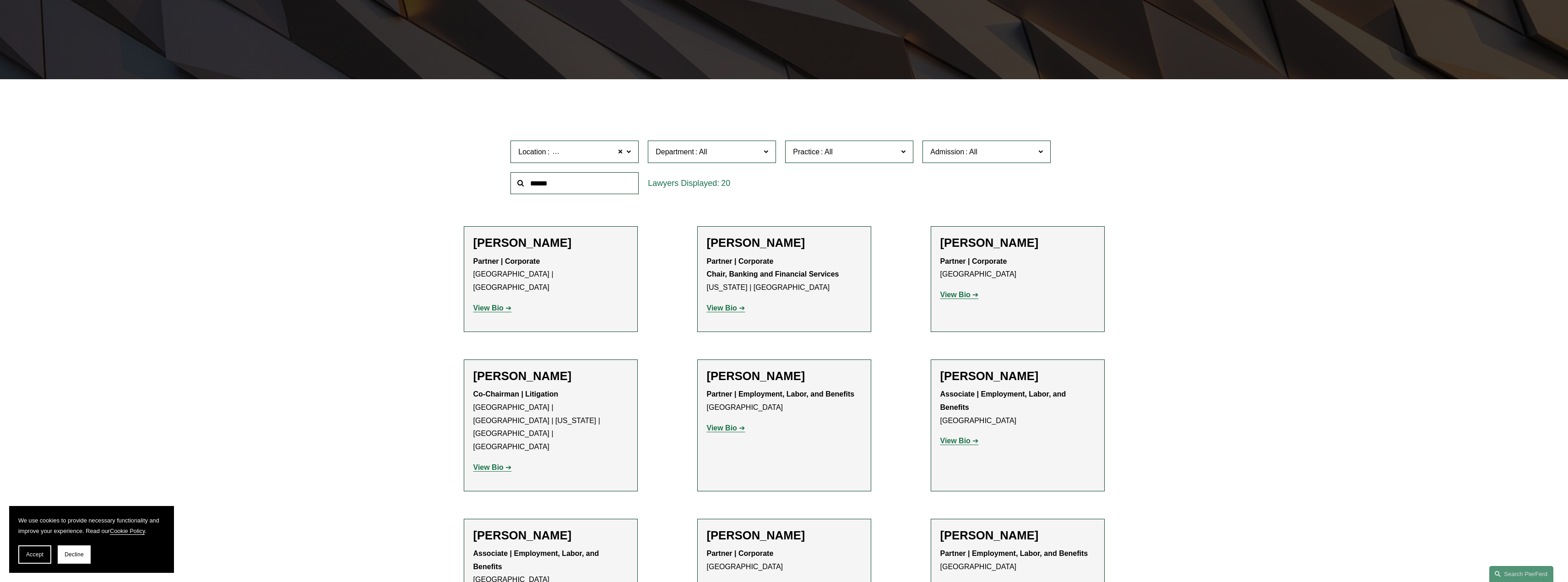
scroll to position [419, 0]
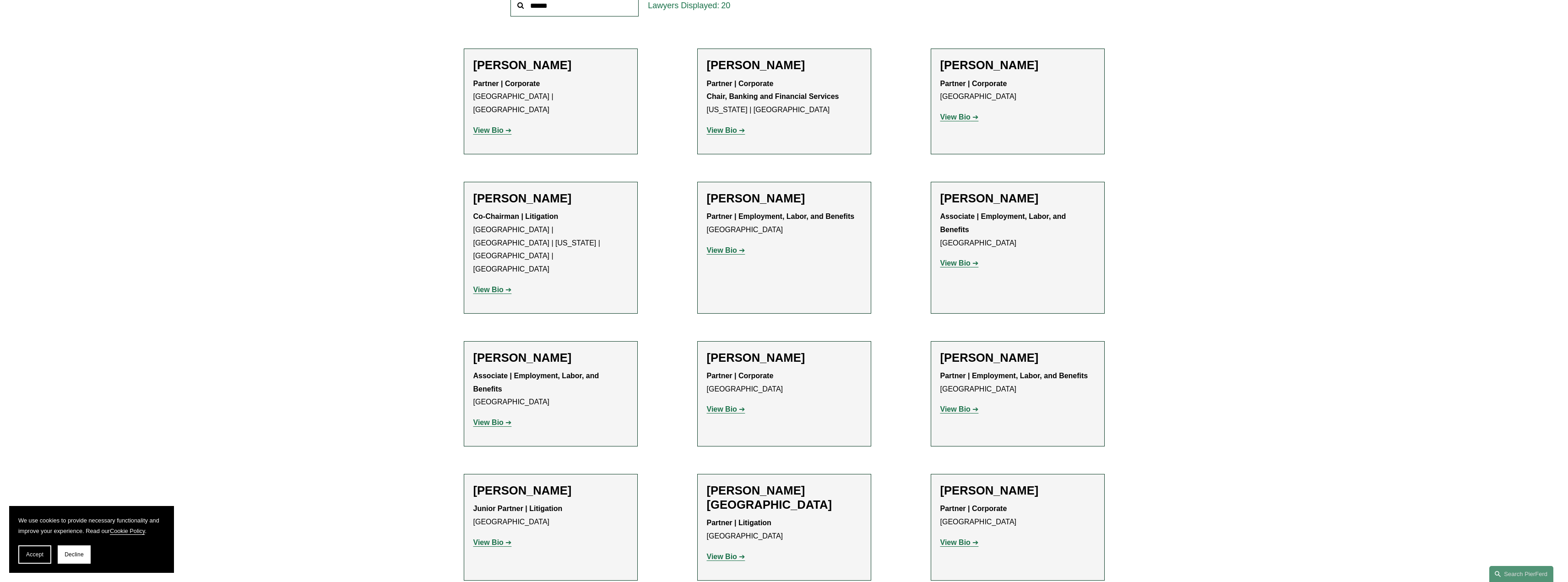
click at [489, 419] on strong "View Bio" at bounding box center [488, 423] width 30 height 8
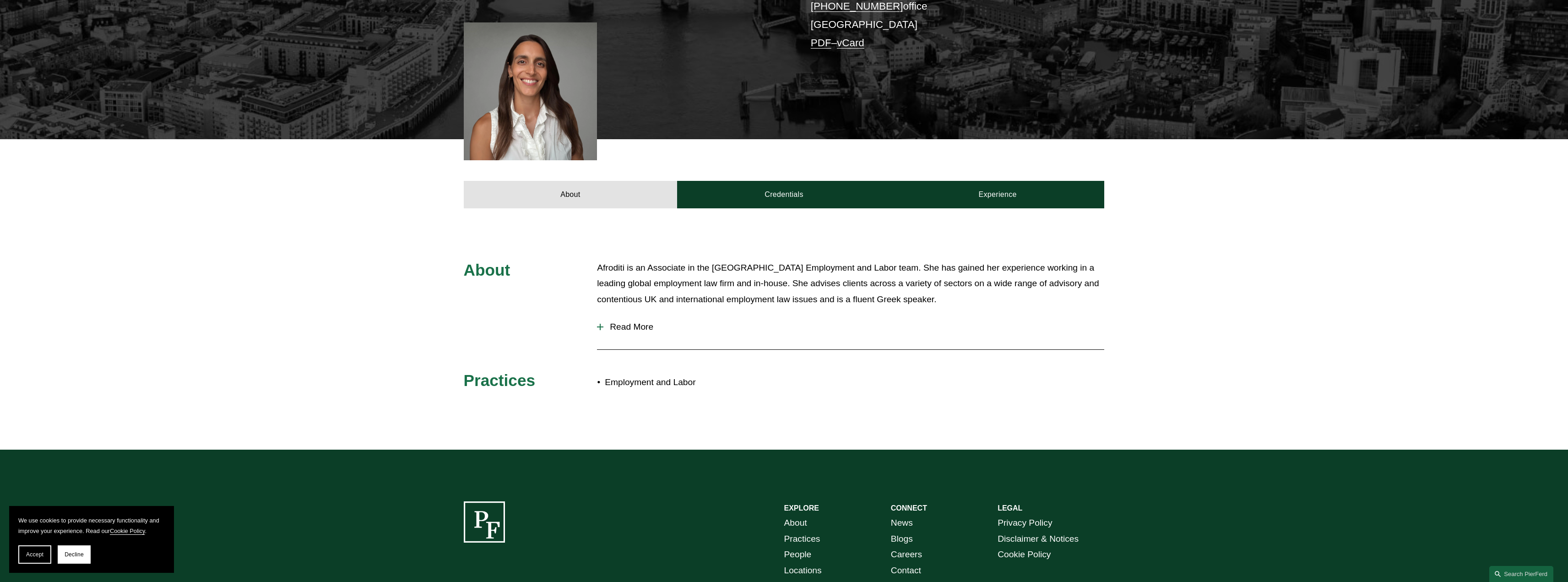
scroll to position [275, 0]
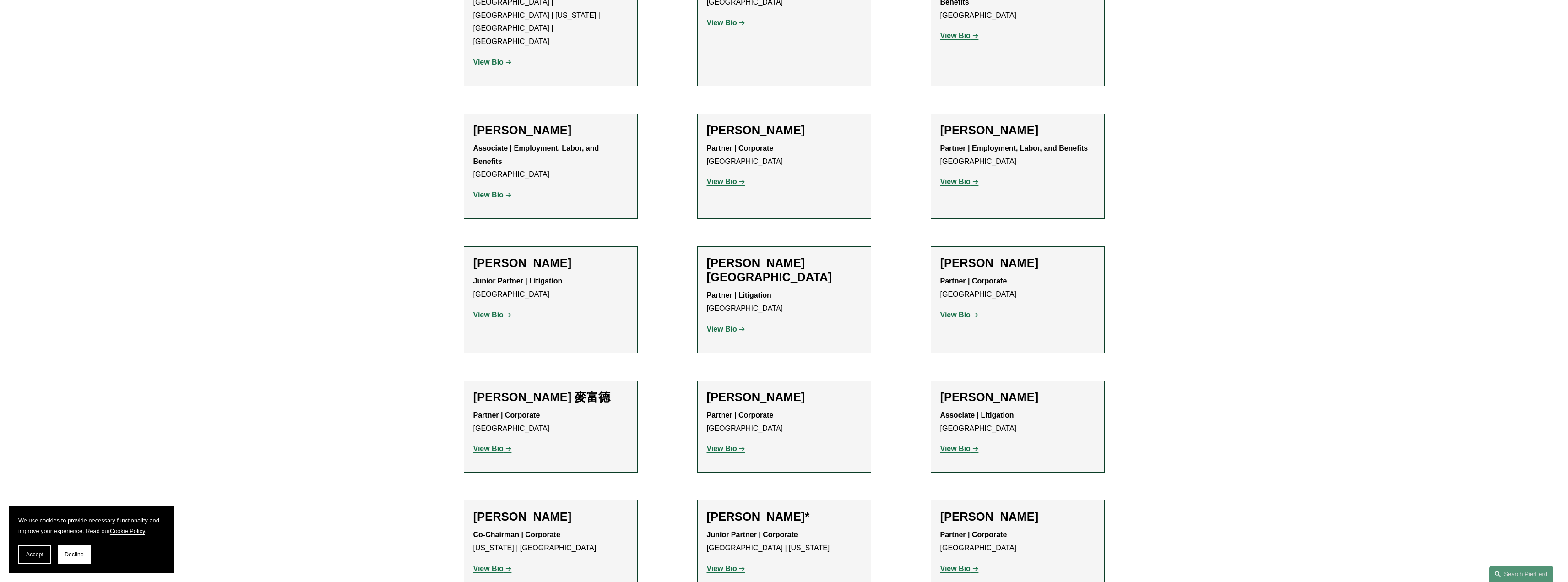
scroll to position [648, 0]
click at [961, 310] on strong "View Bio" at bounding box center [955, 314] width 30 height 8
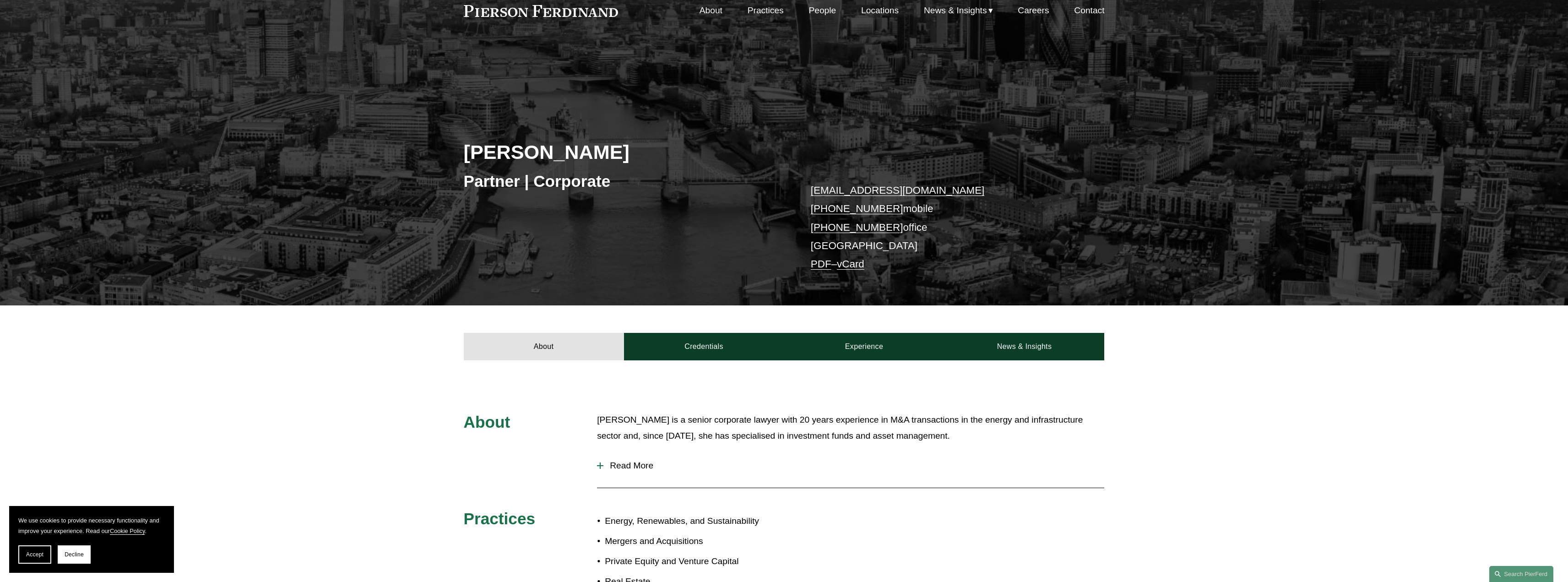
scroll to position [229, 0]
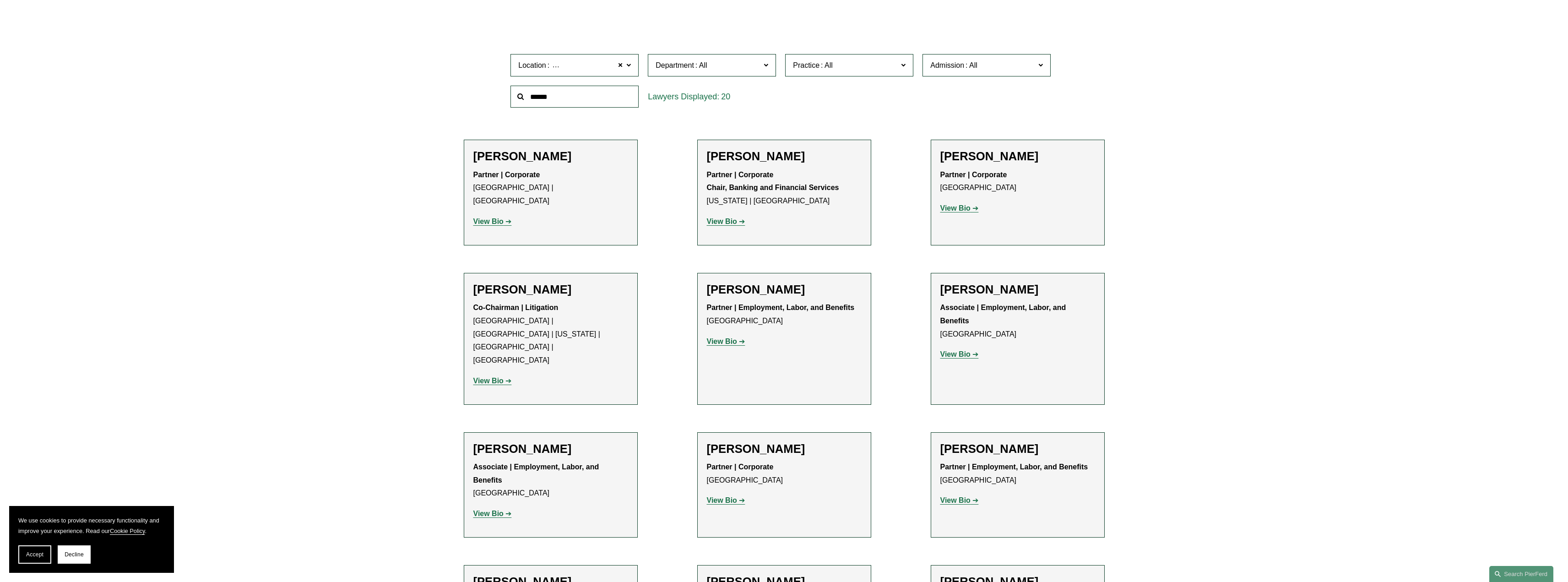
scroll to position [282, 0]
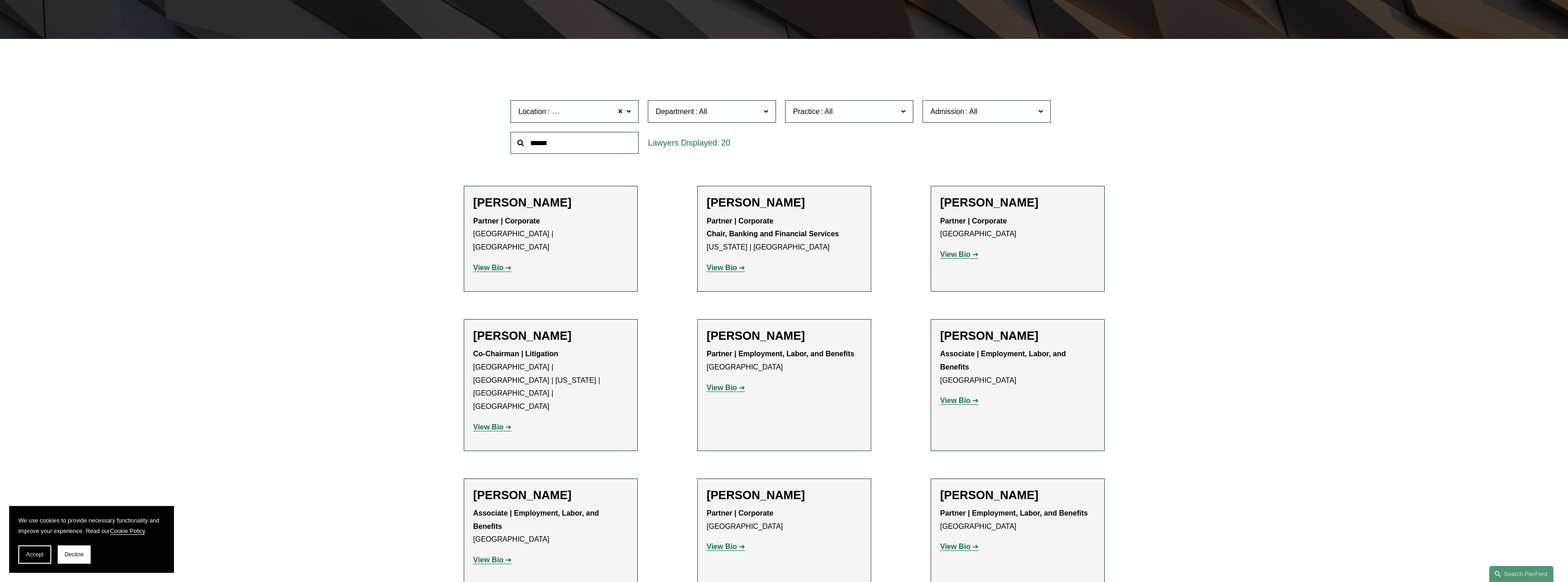
click at [968, 254] on strong "View Bio" at bounding box center [955, 255] width 30 height 8
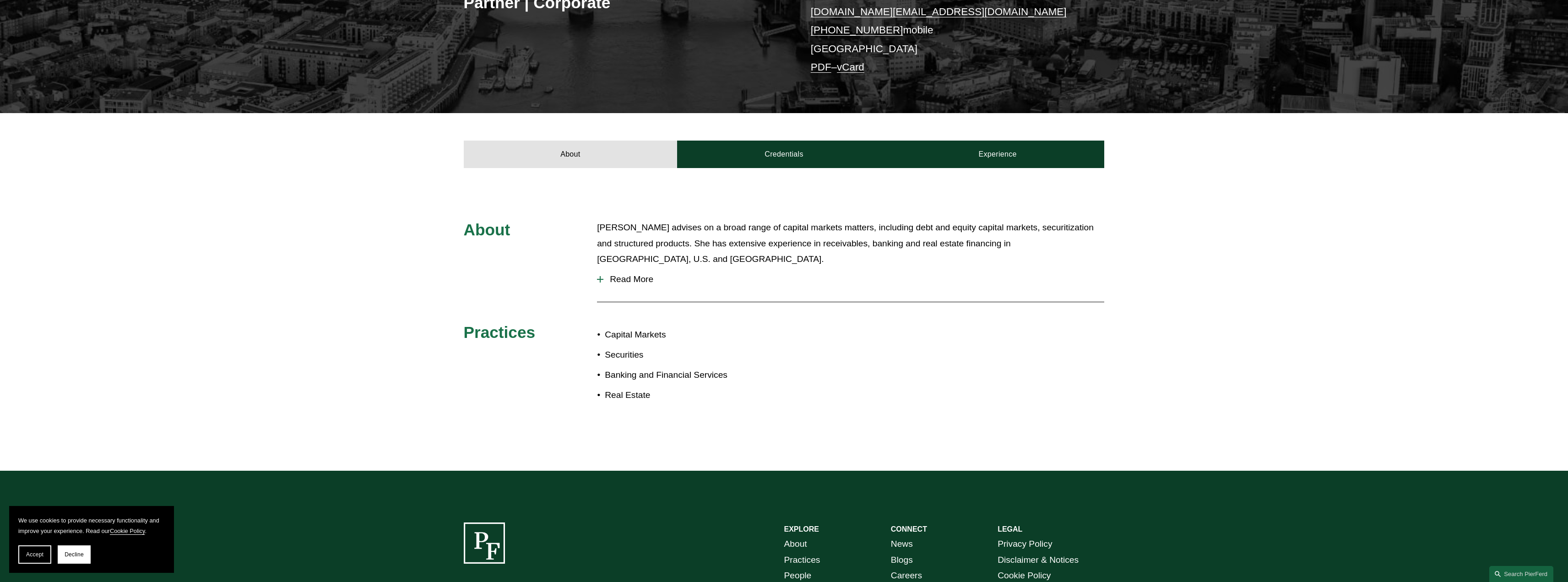
scroll to position [229, 0]
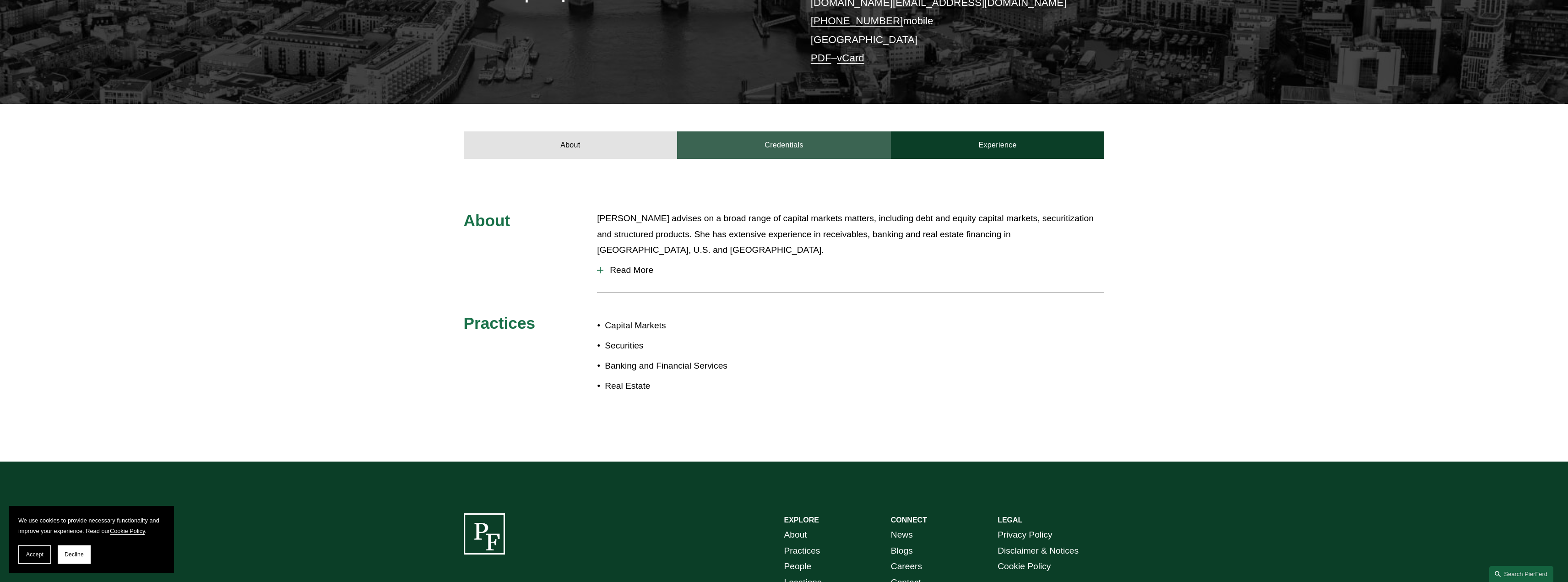
click at [798, 149] on link "Credentials" at bounding box center [783, 146] width 214 height 28
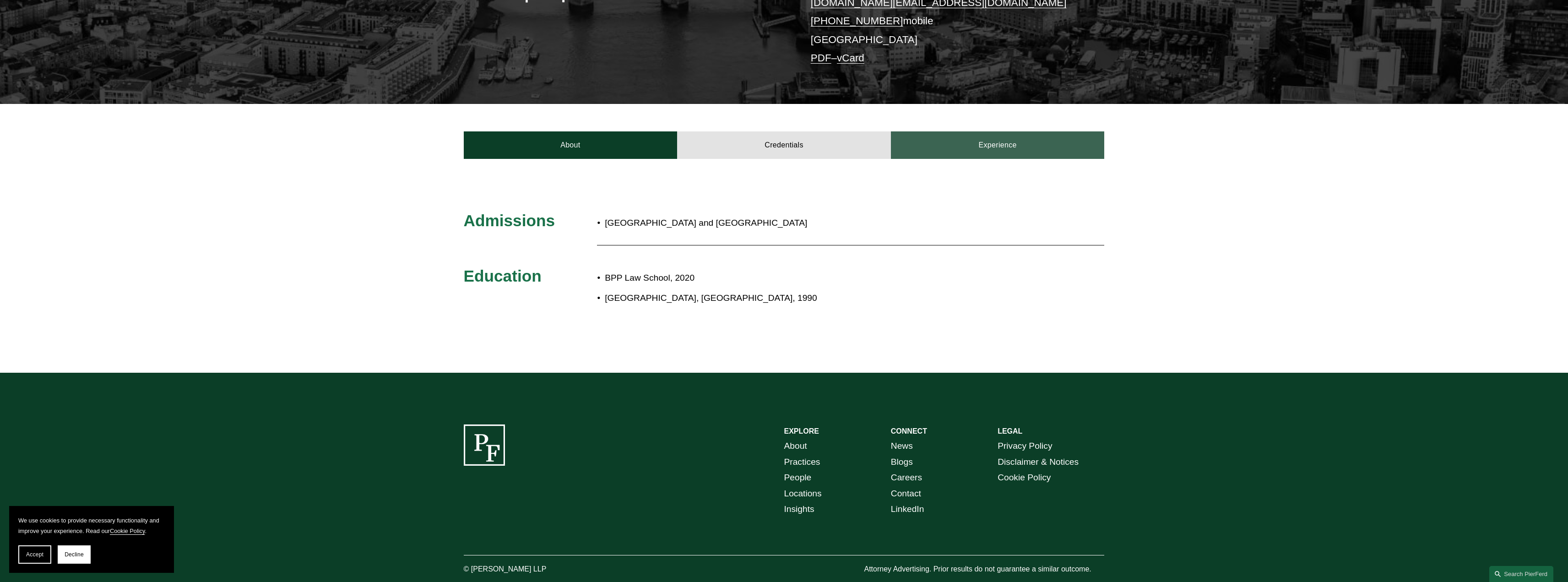
click at [940, 144] on link "Experience" at bounding box center [998, 146] width 214 height 28
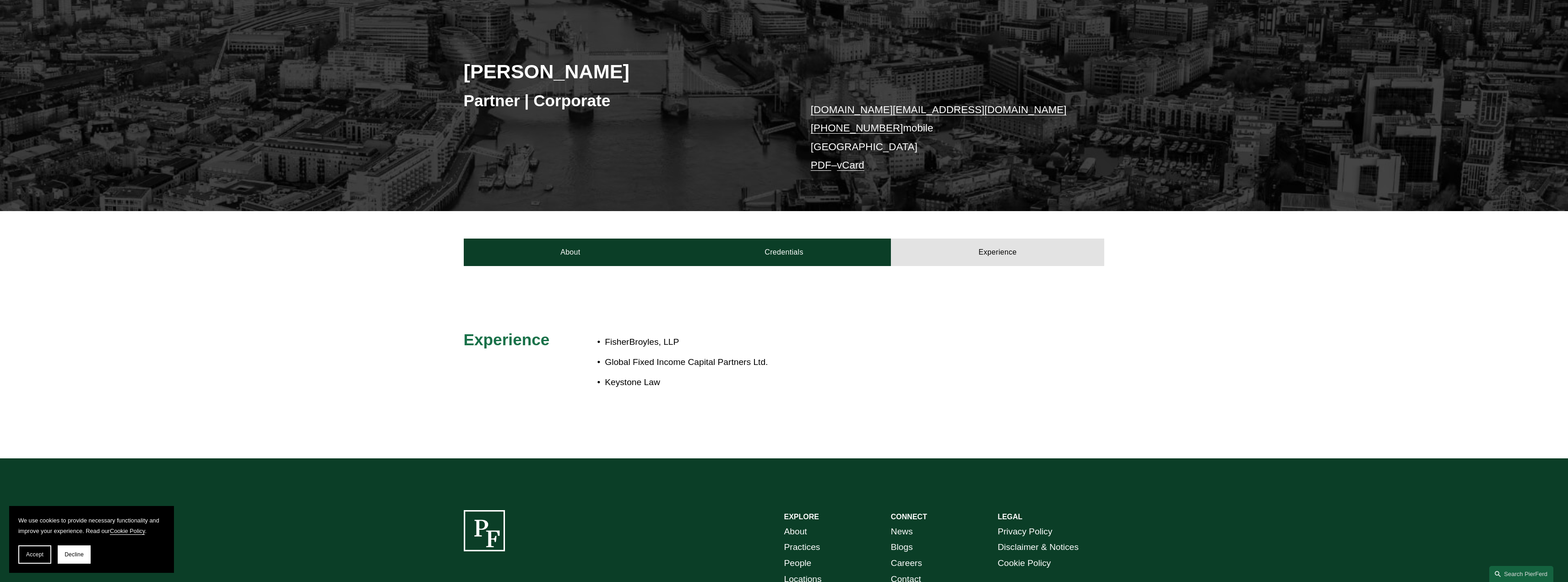
scroll to position [0, 0]
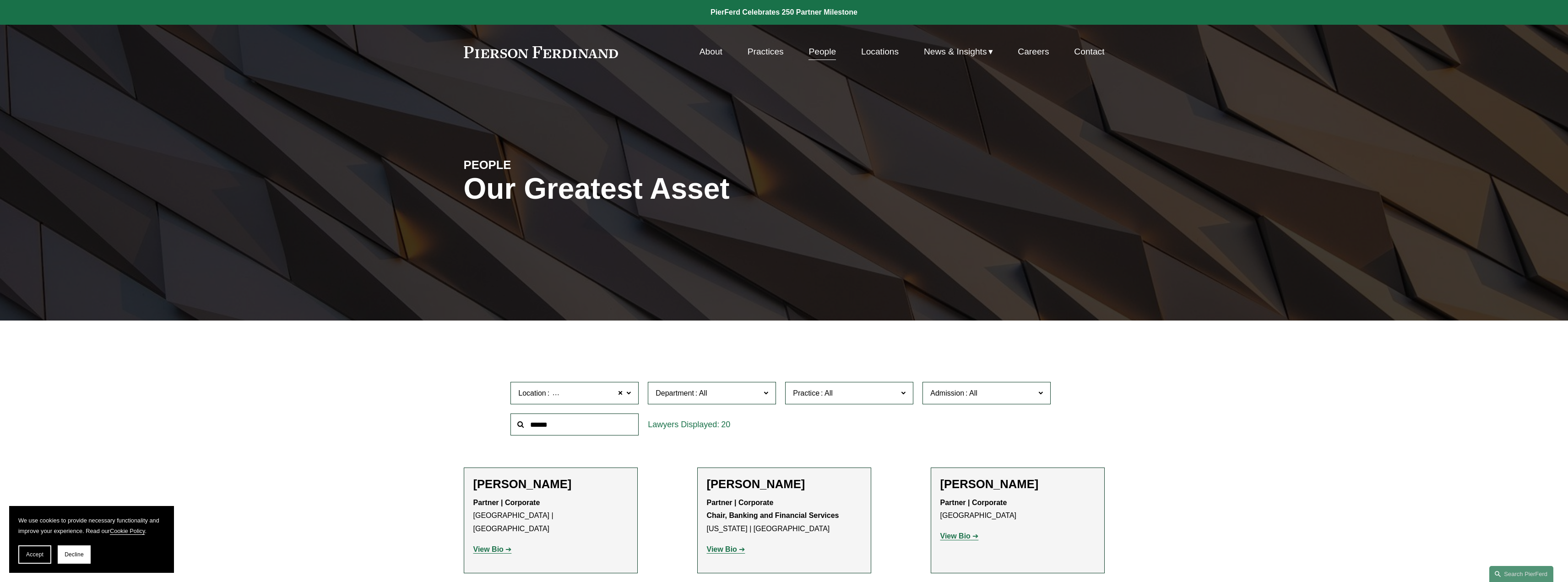
scroll to position [282, 0]
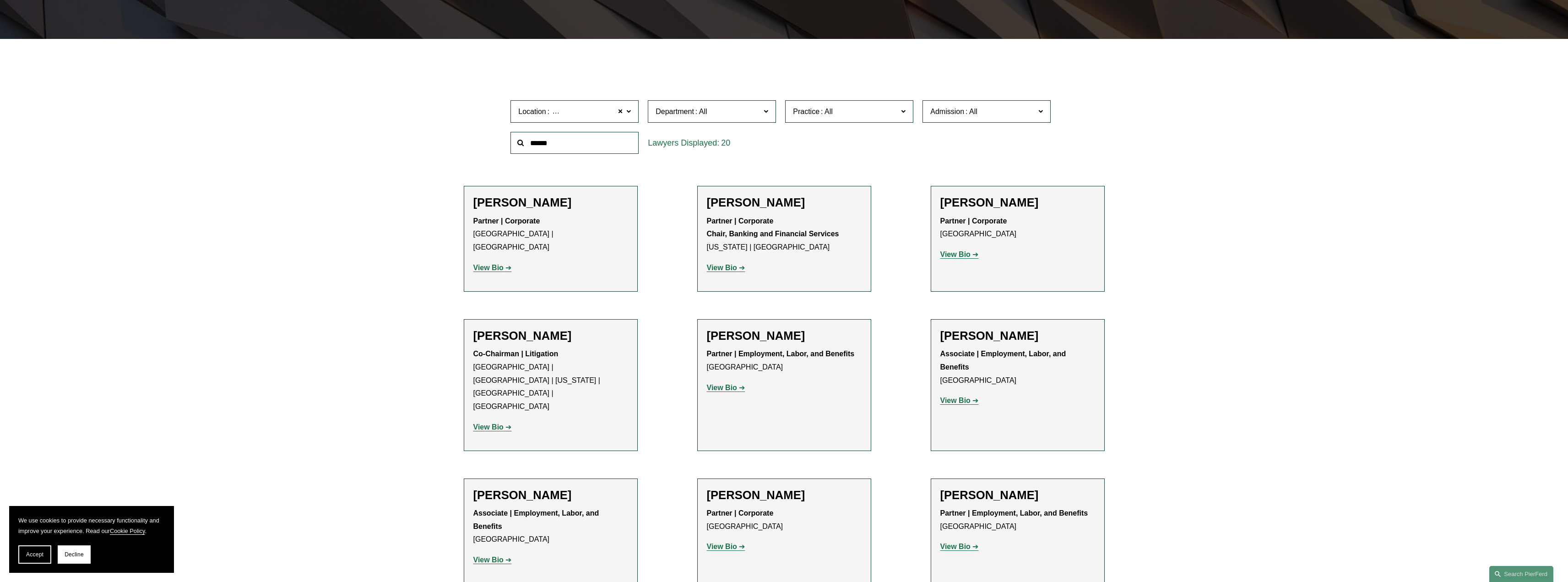
click at [724, 268] on strong "View Bio" at bounding box center [722, 268] width 30 height 8
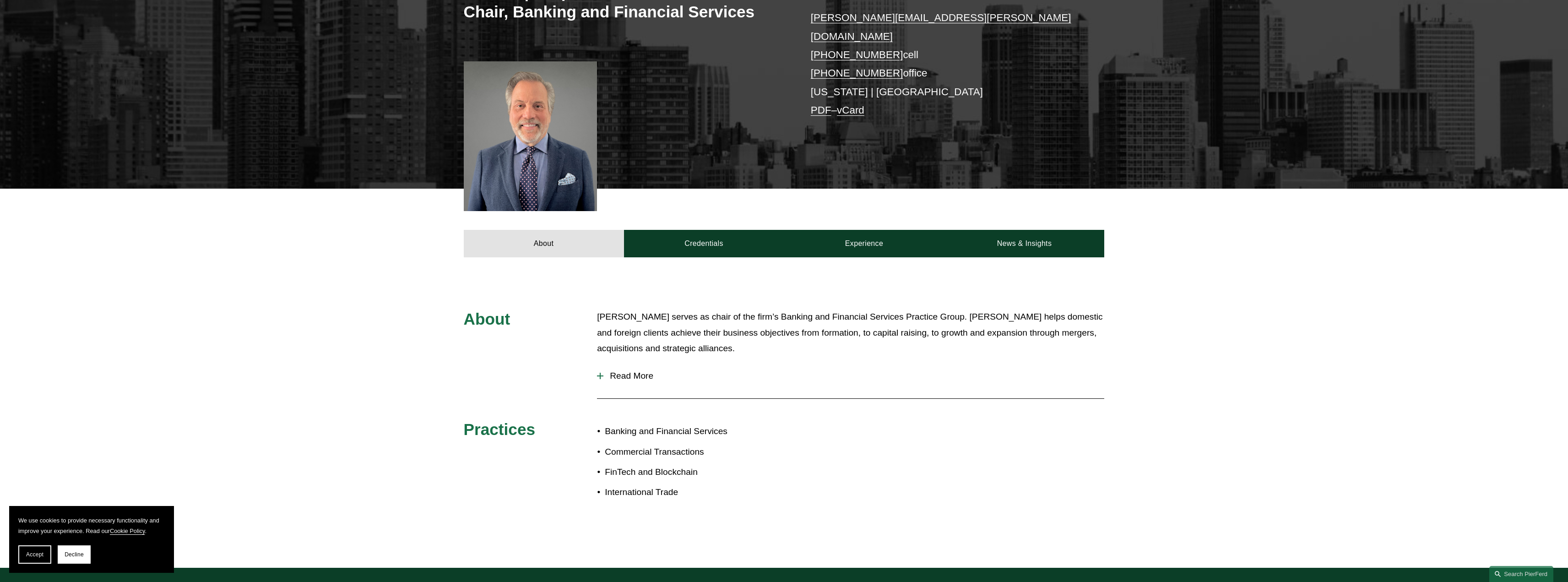
scroll to position [275, 0]
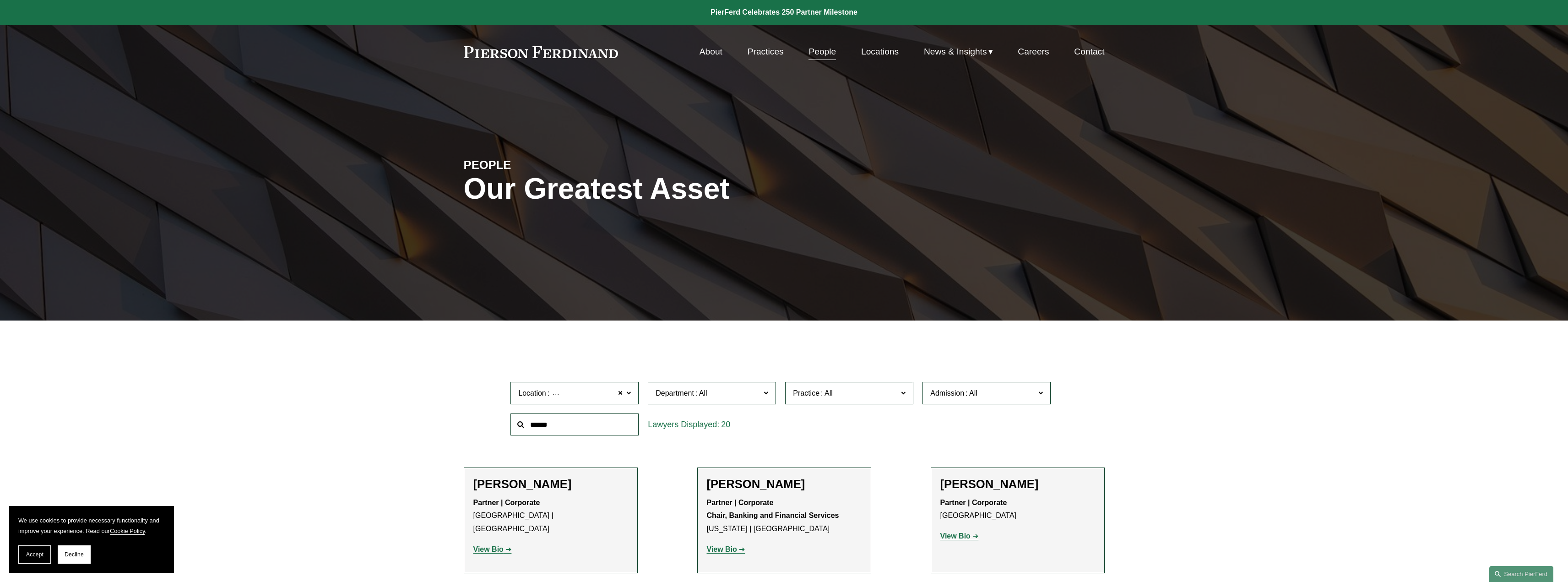
scroll to position [282, 0]
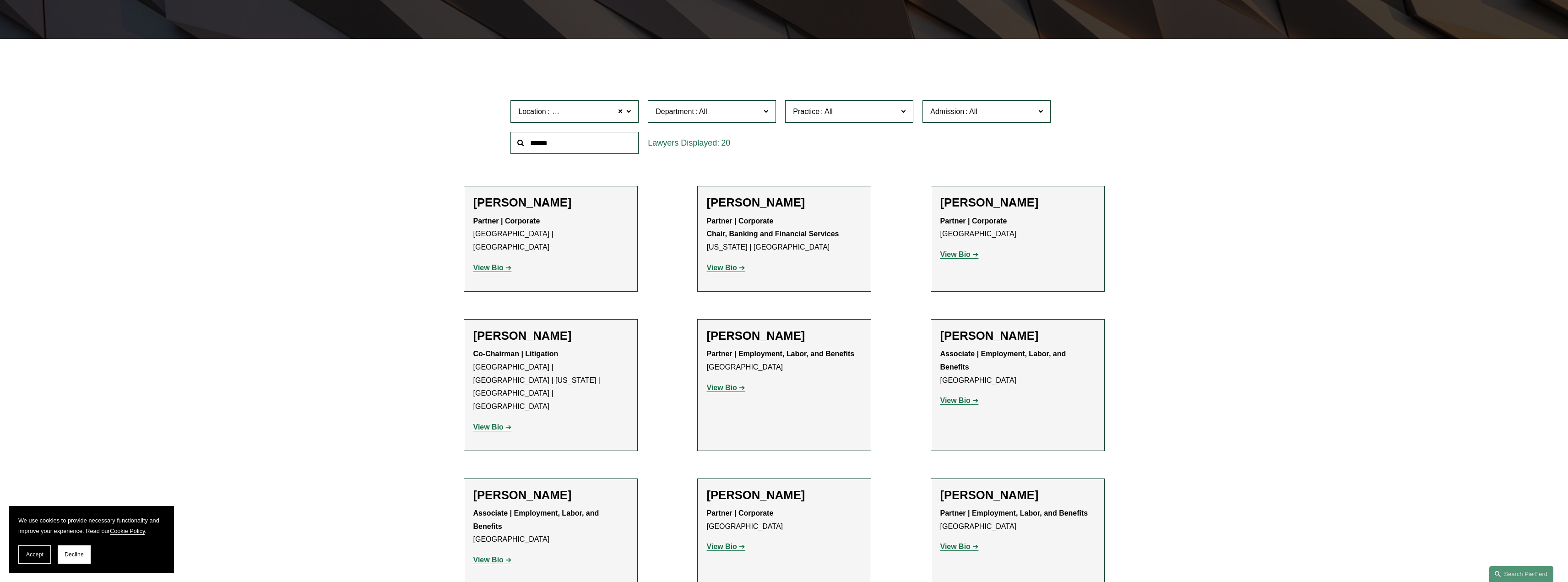
click at [495, 264] on strong "View Bio" at bounding box center [488, 268] width 30 height 8
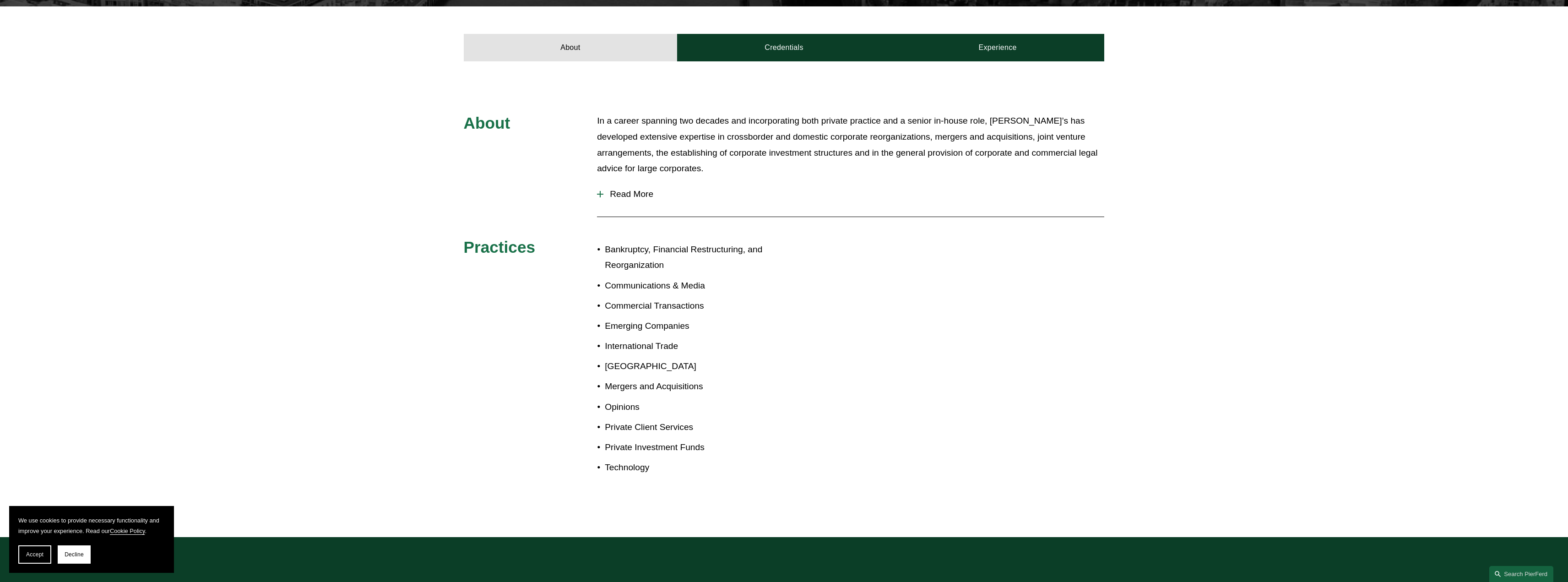
scroll to position [275, 0]
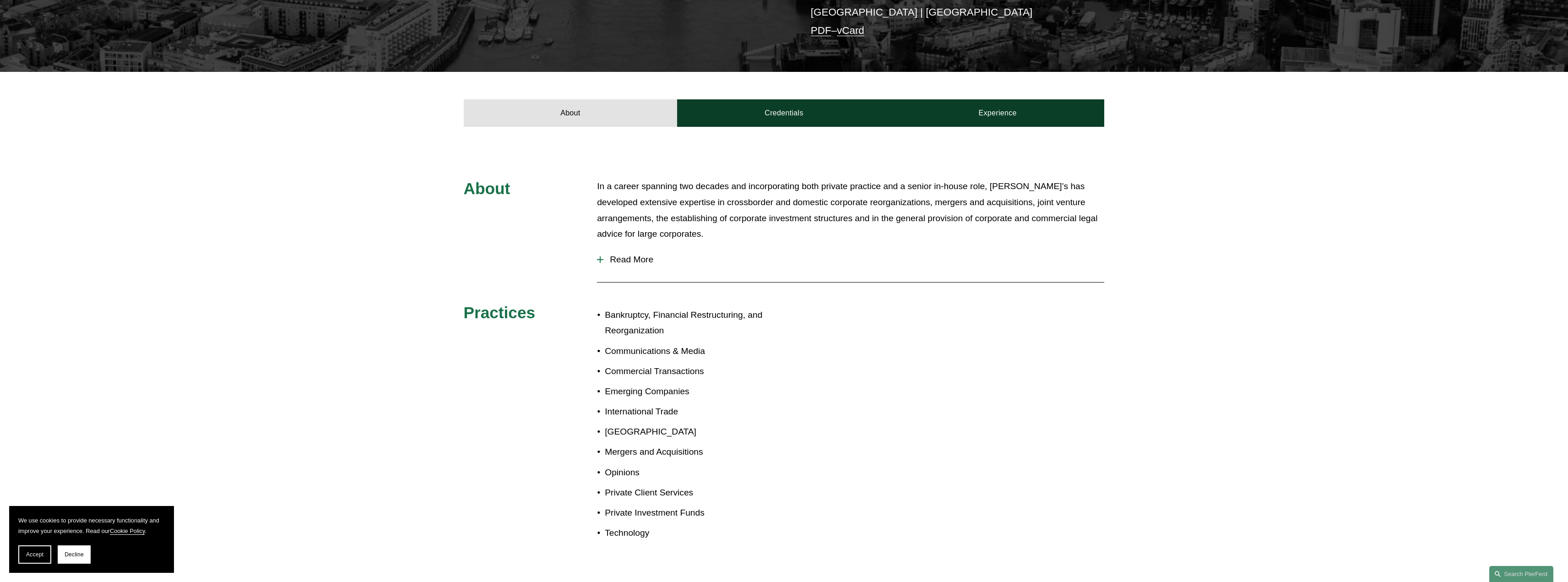
click at [603, 258] on div at bounding box center [600, 260] width 6 height 6
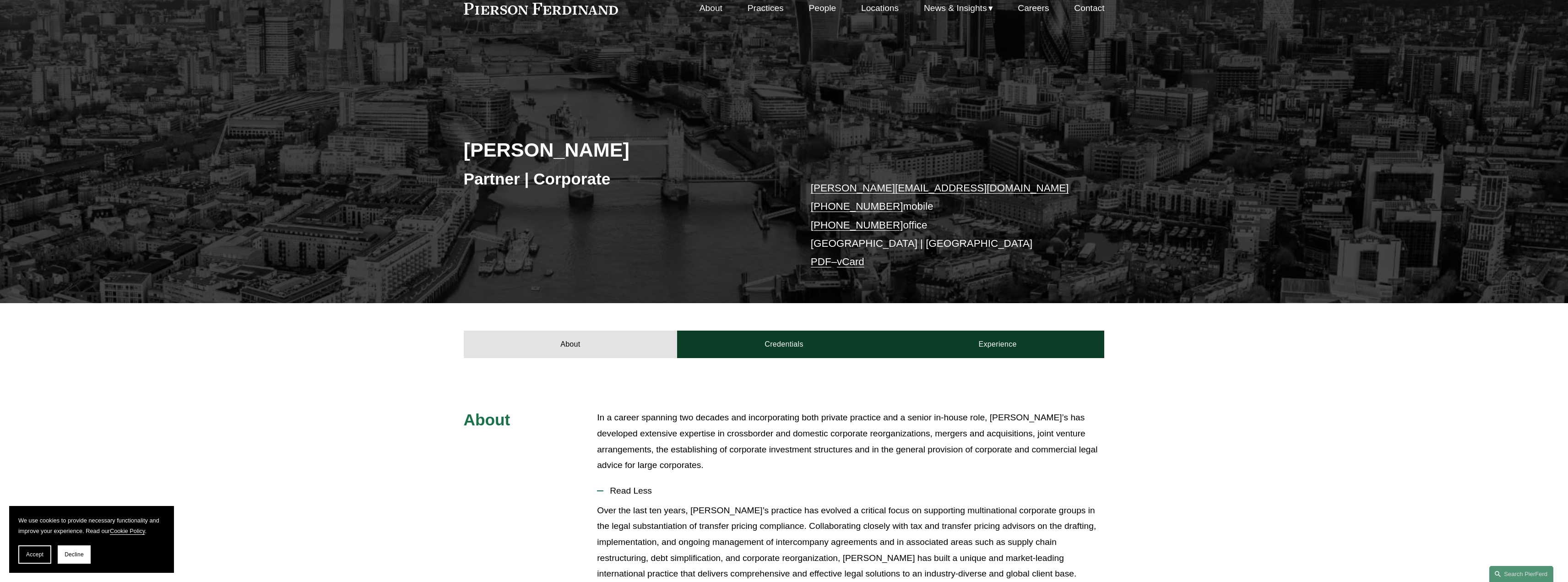
scroll to position [0, 0]
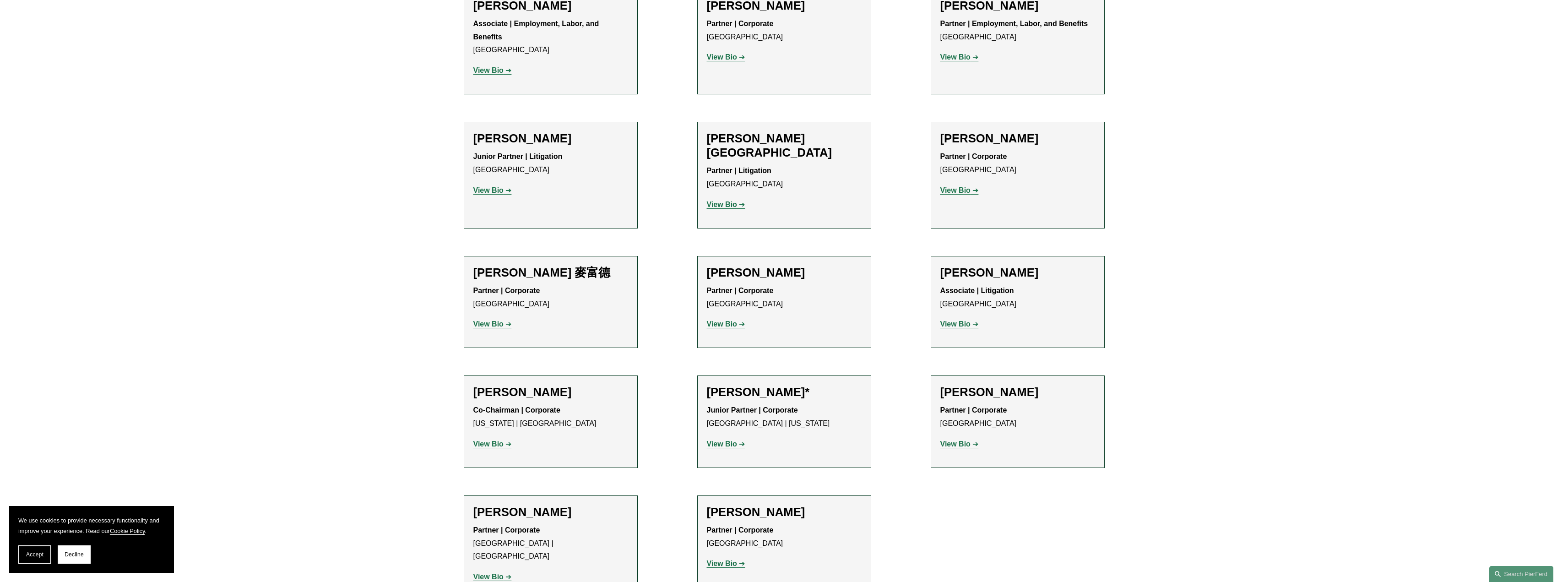
scroll to position [877, 0]
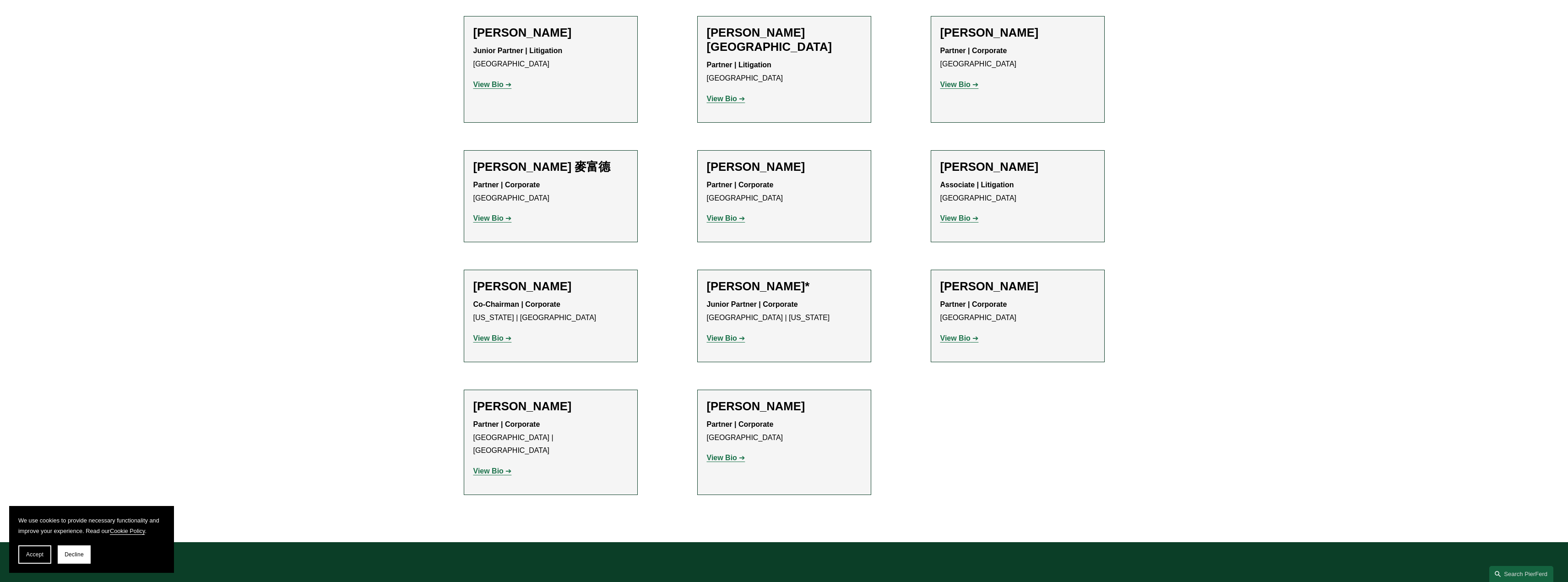
click at [489, 334] on strong "View Bio" at bounding box center [488, 338] width 30 height 8
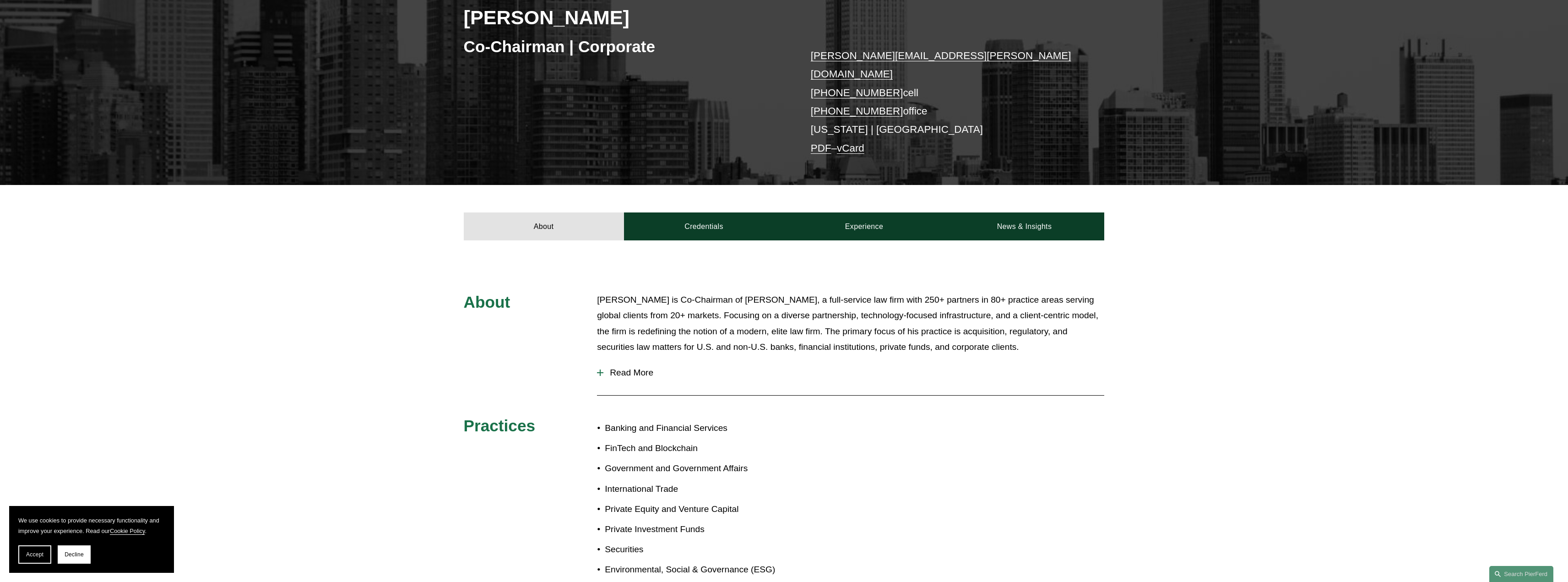
scroll to position [183, 0]
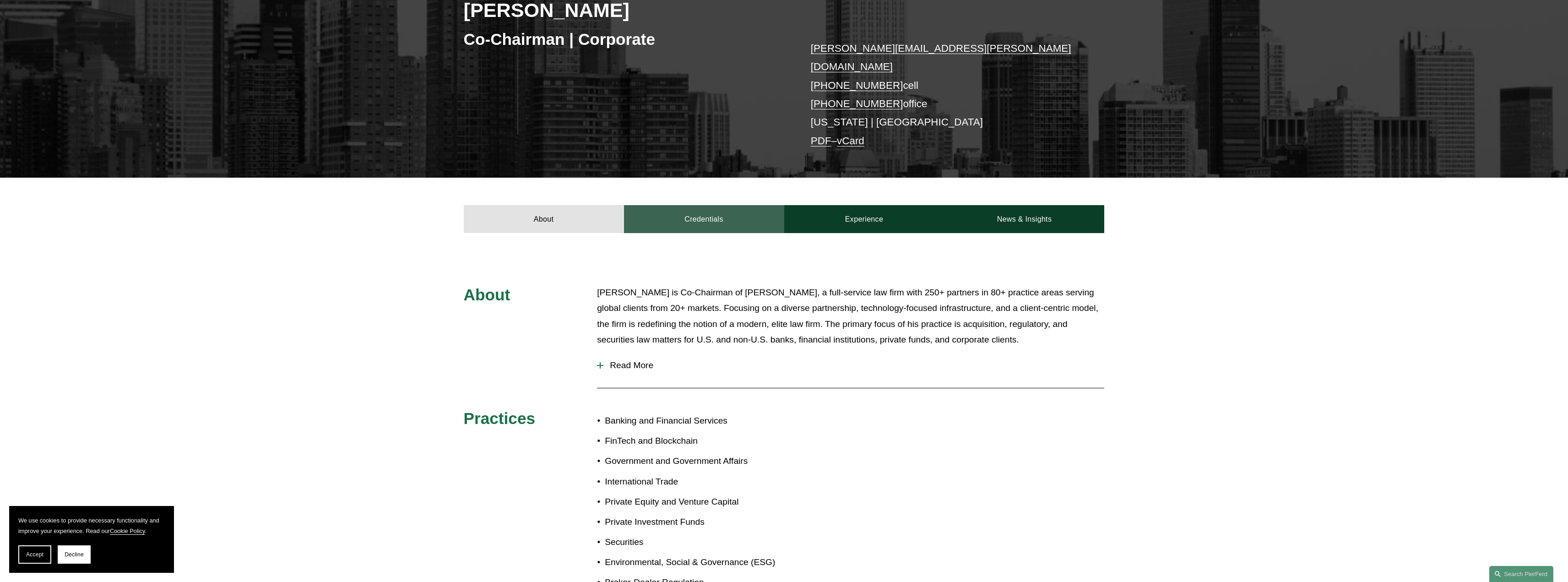
click at [709, 211] on link "Credentials" at bounding box center [704, 219] width 160 height 28
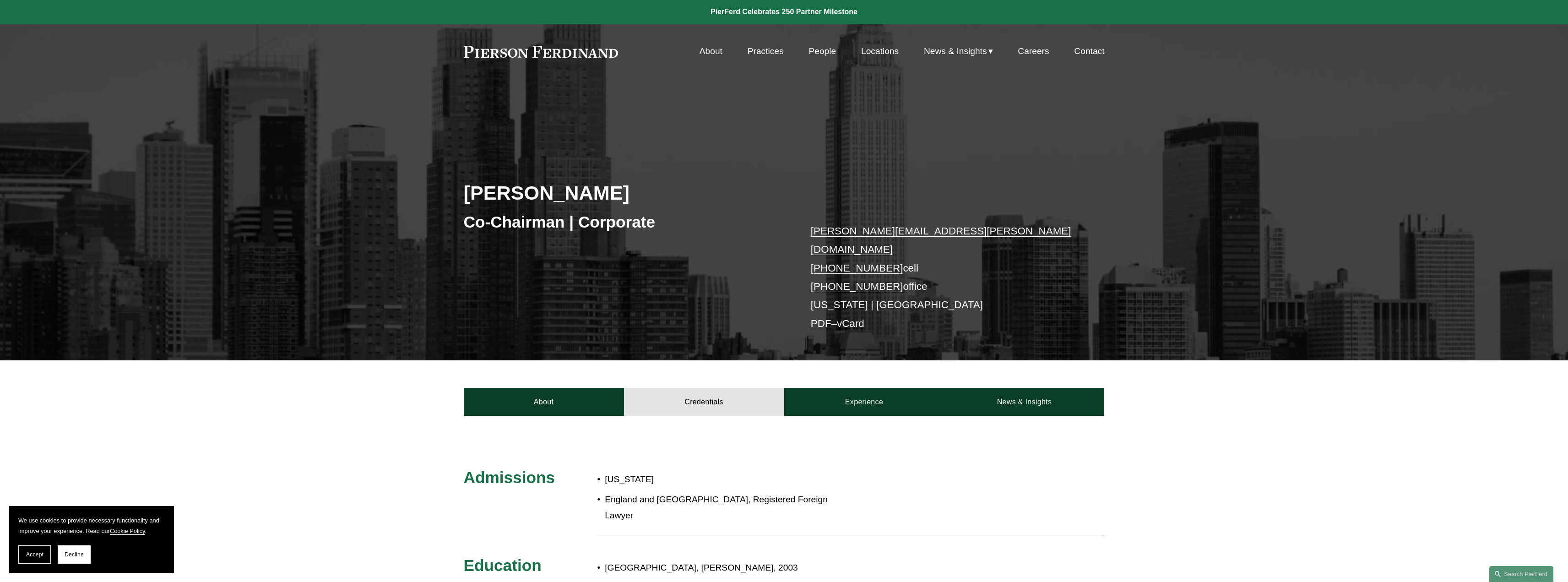
scroll to position [0, 0]
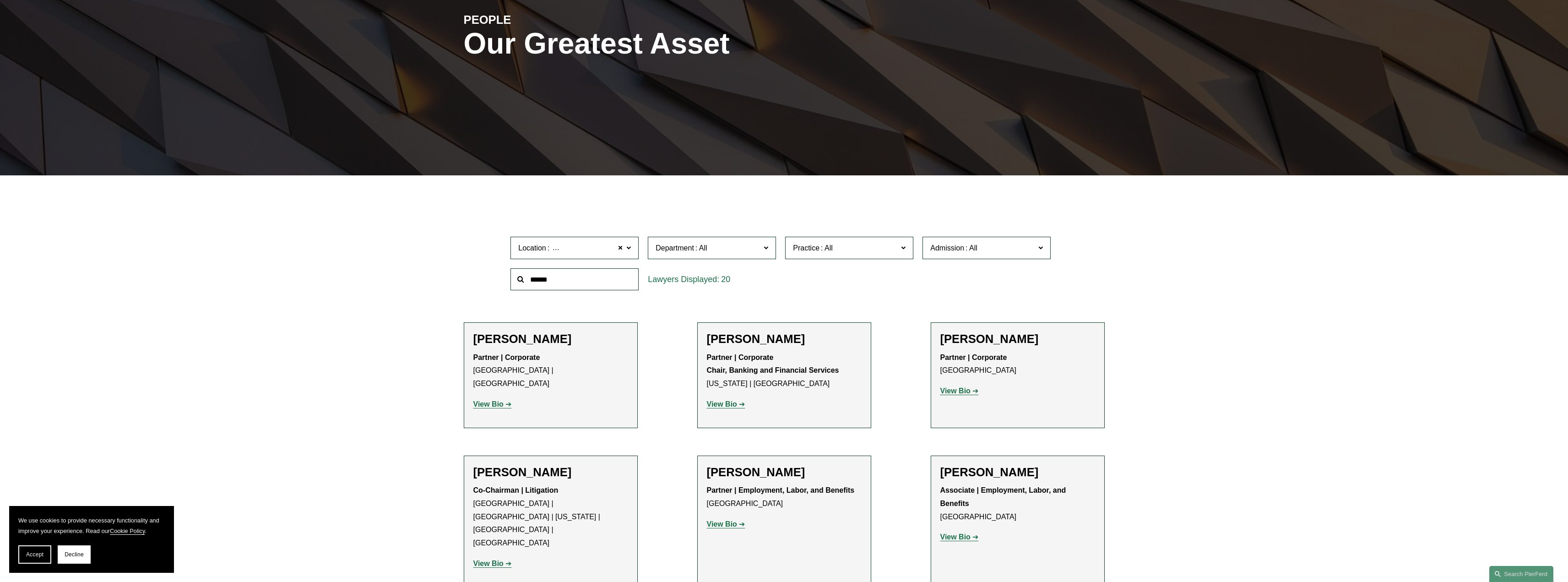
scroll to position [7, 0]
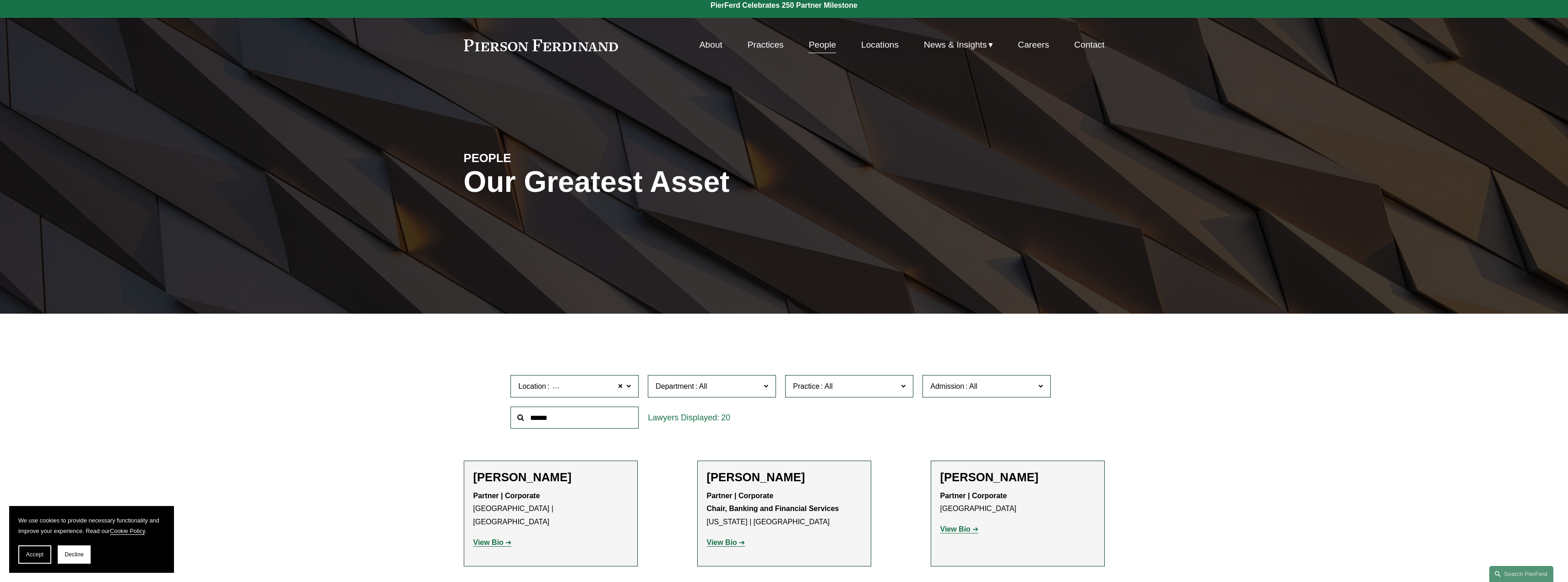
click at [874, 48] on link "Locations" at bounding box center [880, 45] width 38 height 18
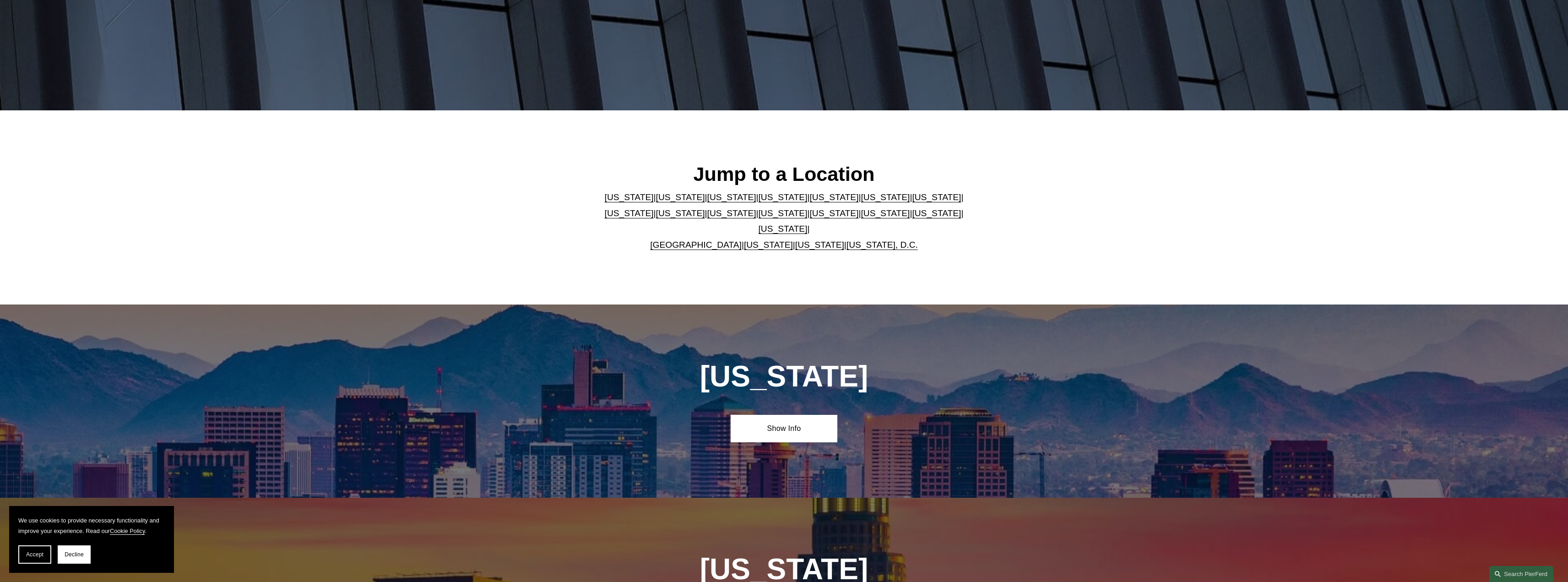
scroll to position [229, 0]
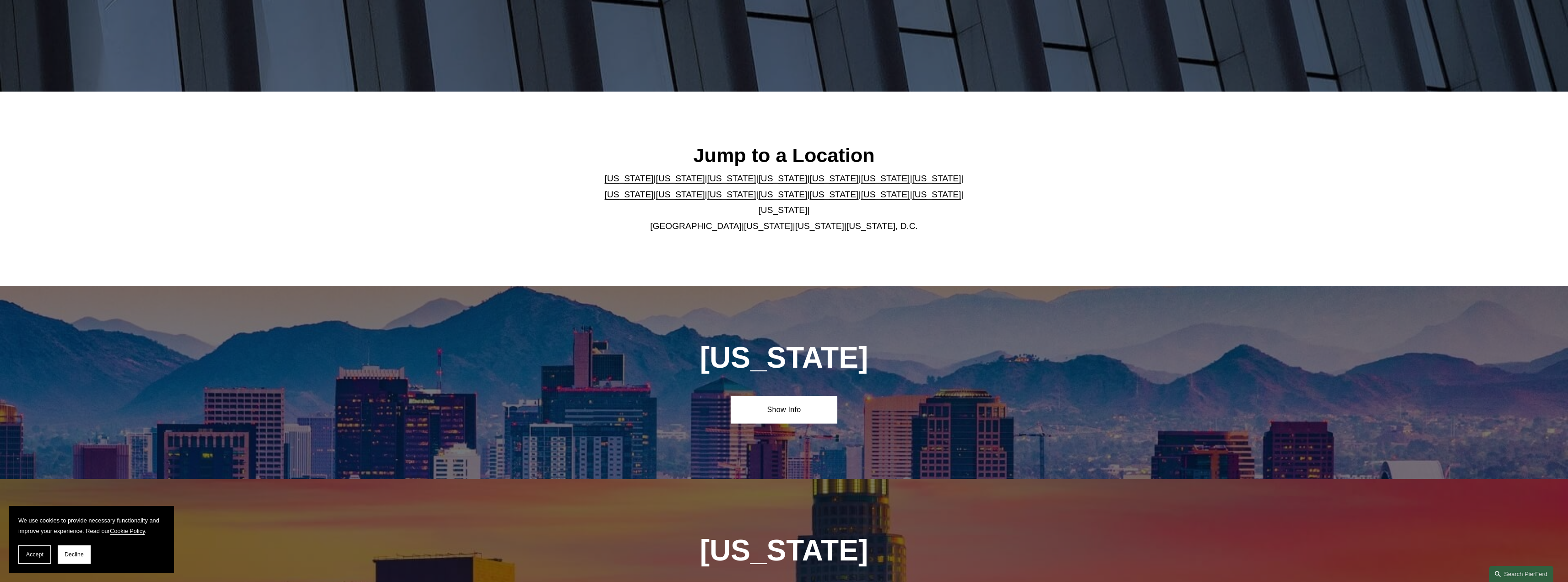
click at [718, 221] on link "United Kingdom" at bounding box center [696, 226] width 91 height 9
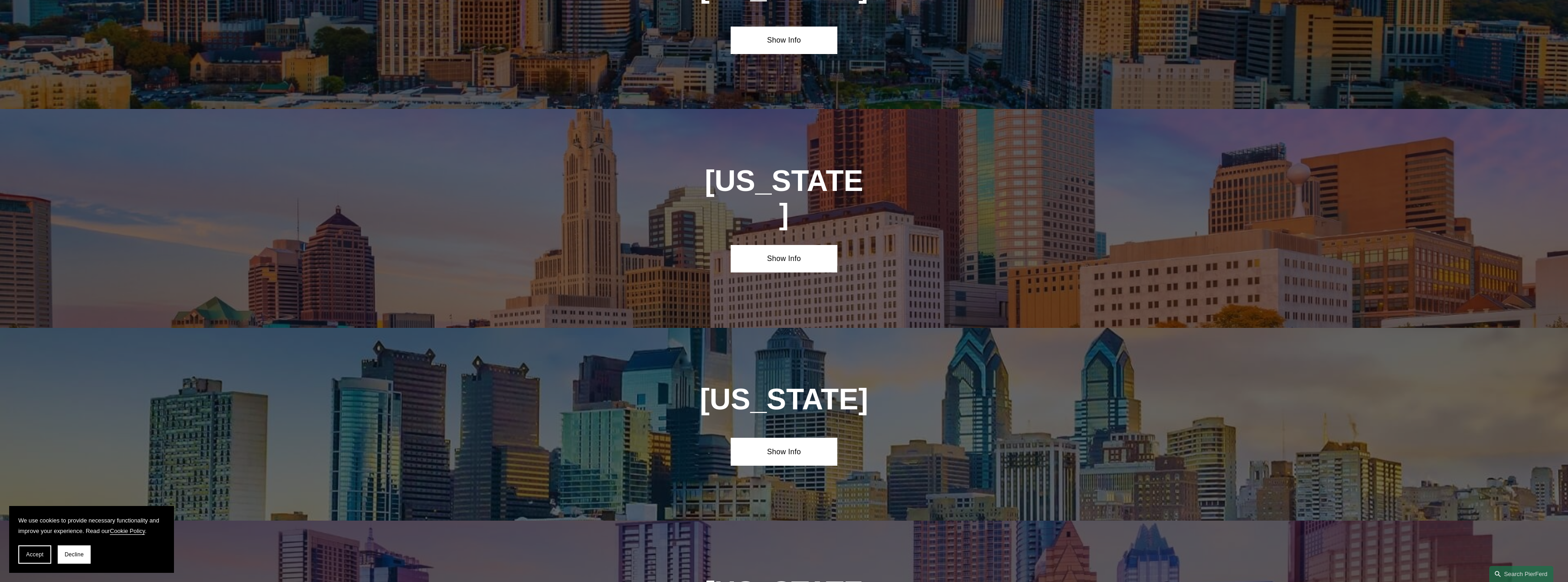
scroll to position [3409, 0]
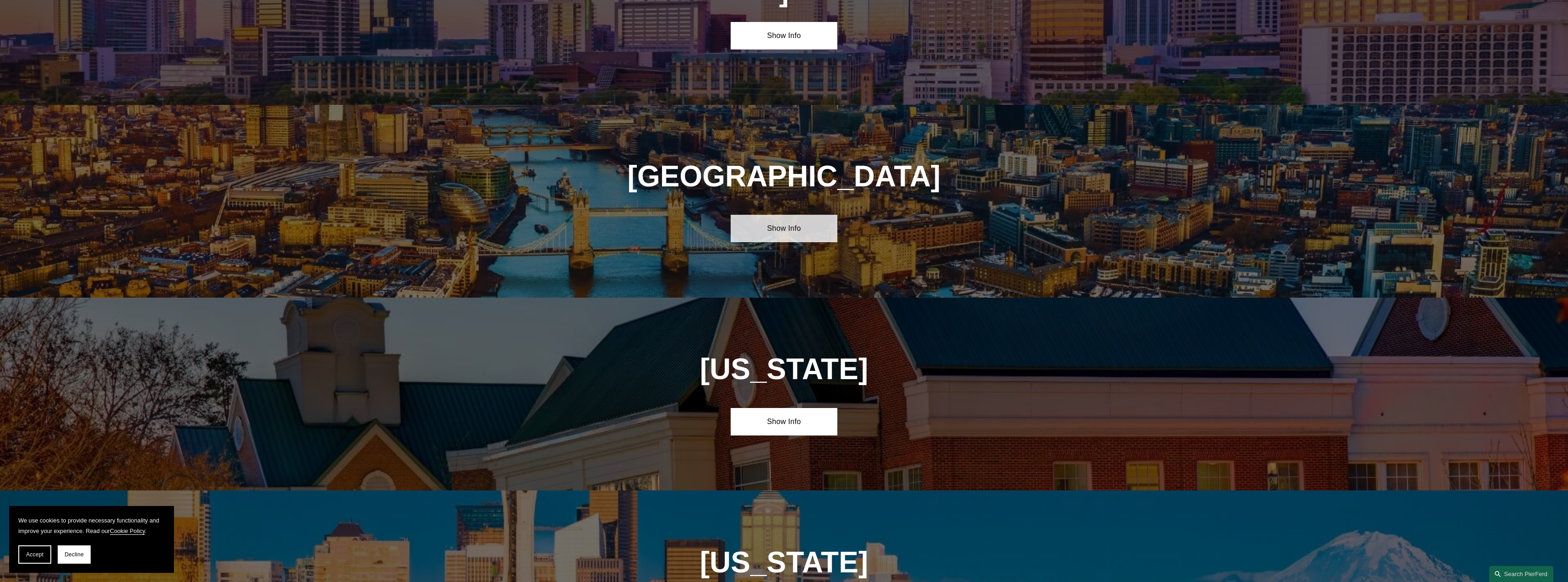
click at [762, 215] on link "Show Info" at bounding box center [784, 229] width 107 height 28
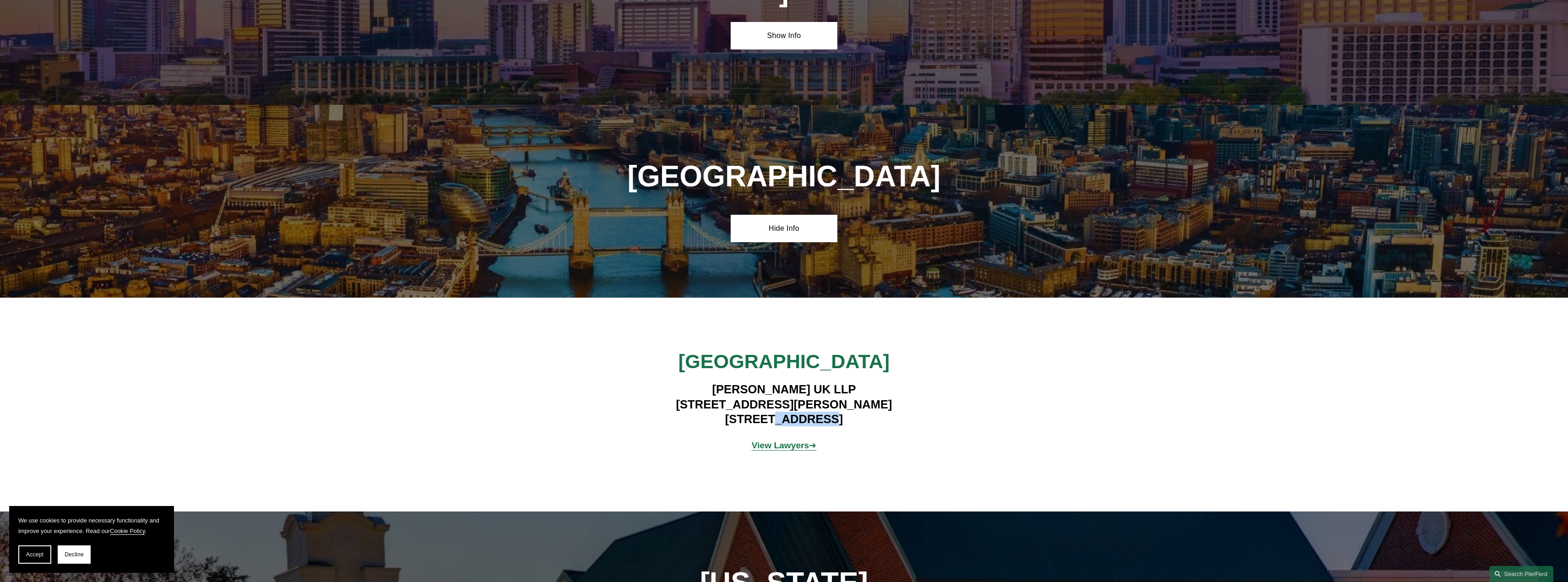
drag, startPoint x: 781, startPoint y: 312, endPoint x: 835, endPoint y: 314, distance: 54.0
click at [835, 382] on h4 "Pierson Ferdinand UK LLP 1 King William Street London EC4N 7BJ" at bounding box center [784, 404] width 267 height 45
copy h4 "EC4N 7BJ"
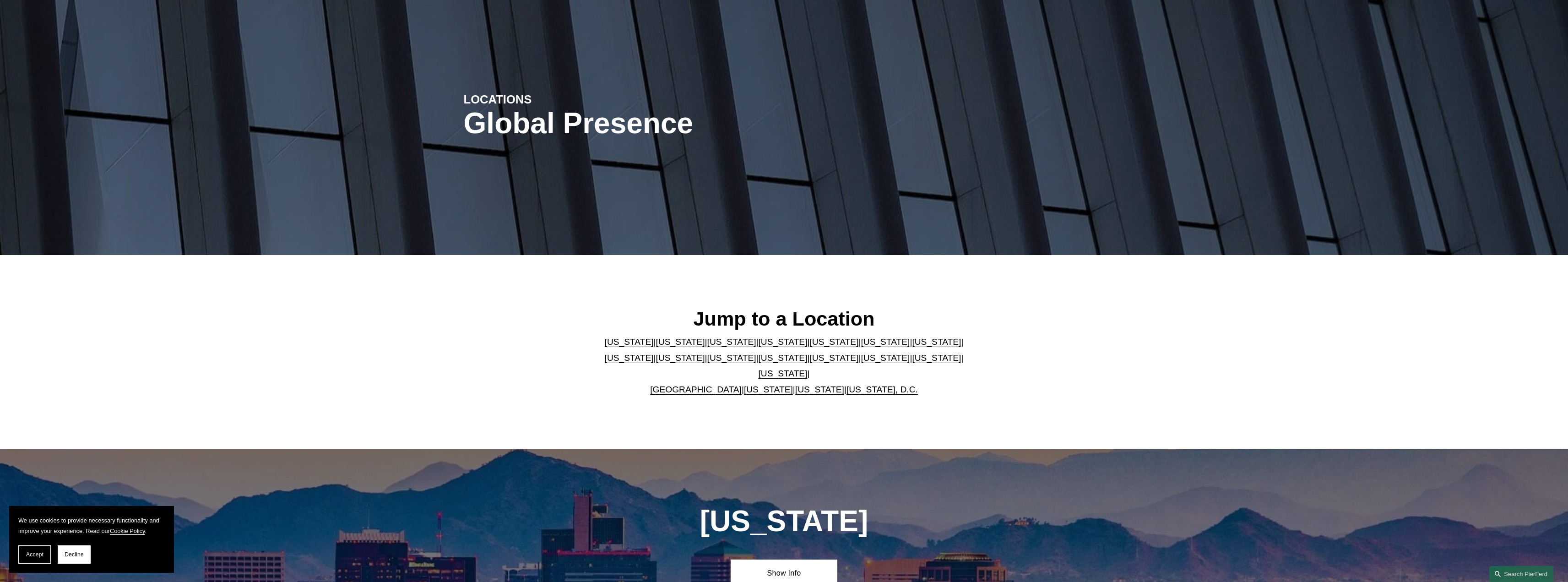
scroll to position [0, 0]
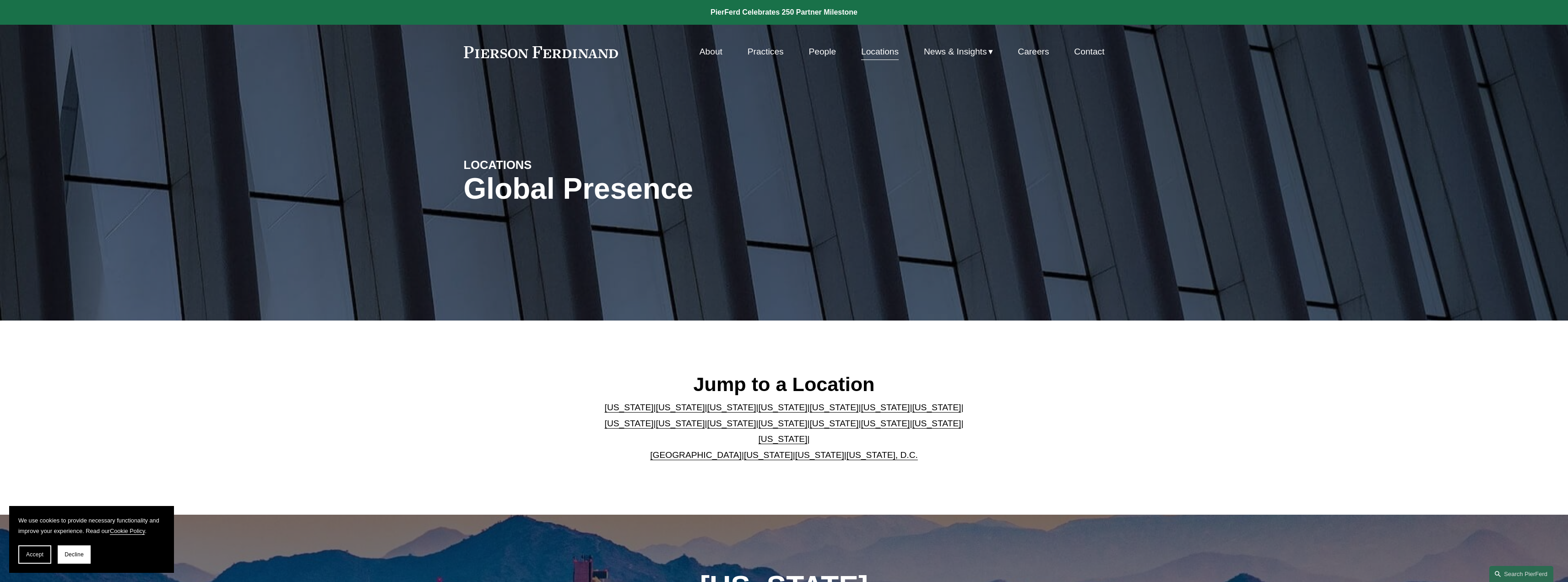
click at [714, 54] on link "About" at bounding box center [711, 52] width 23 height 18
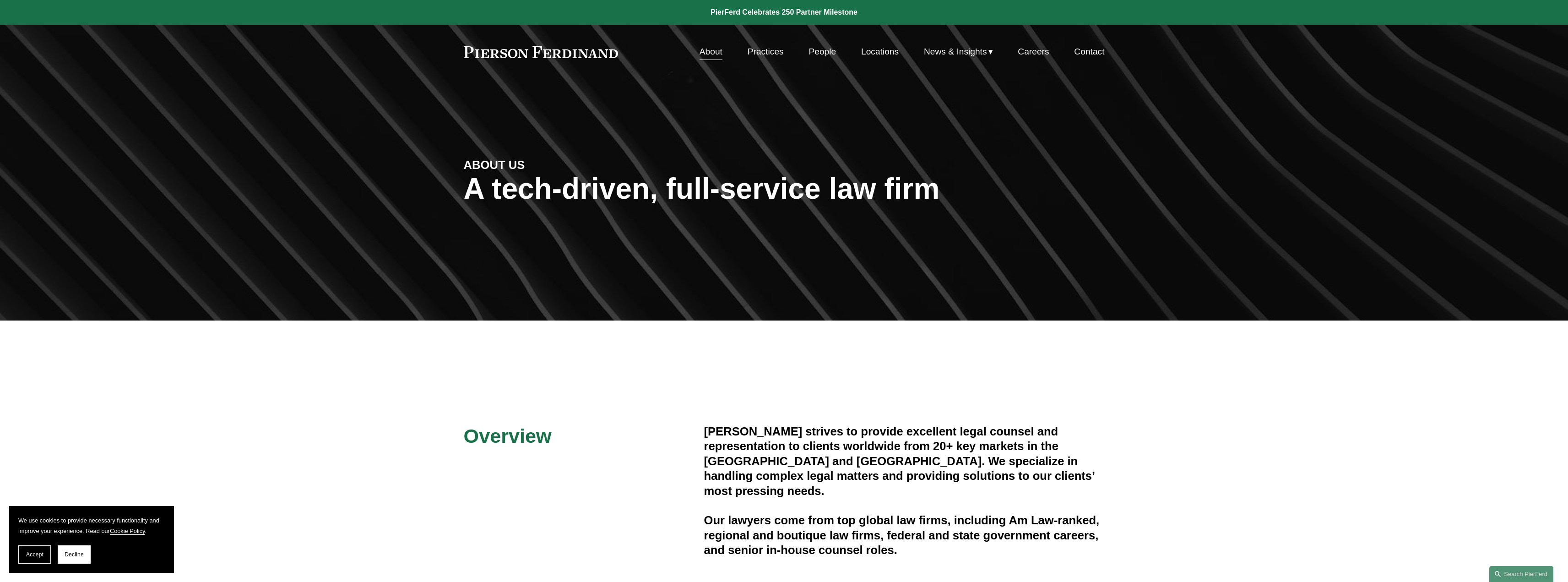
click at [565, 55] on link at bounding box center [541, 52] width 155 height 12
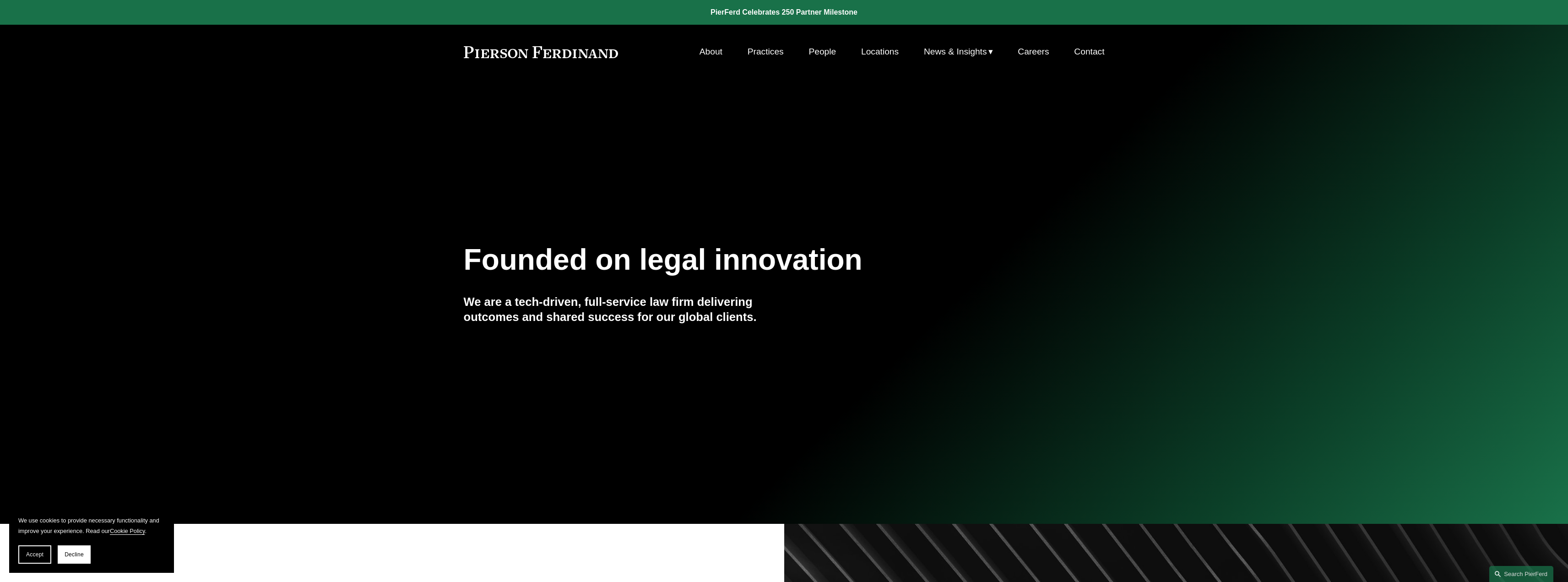
click at [1275, 214] on div "Founded on legal innovation We are a tech-driven, full-service law firm deliver…" at bounding box center [784, 302] width 1568 height 406
